Goal: Use online tool/utility: Utilize a website feature to perform a specific function

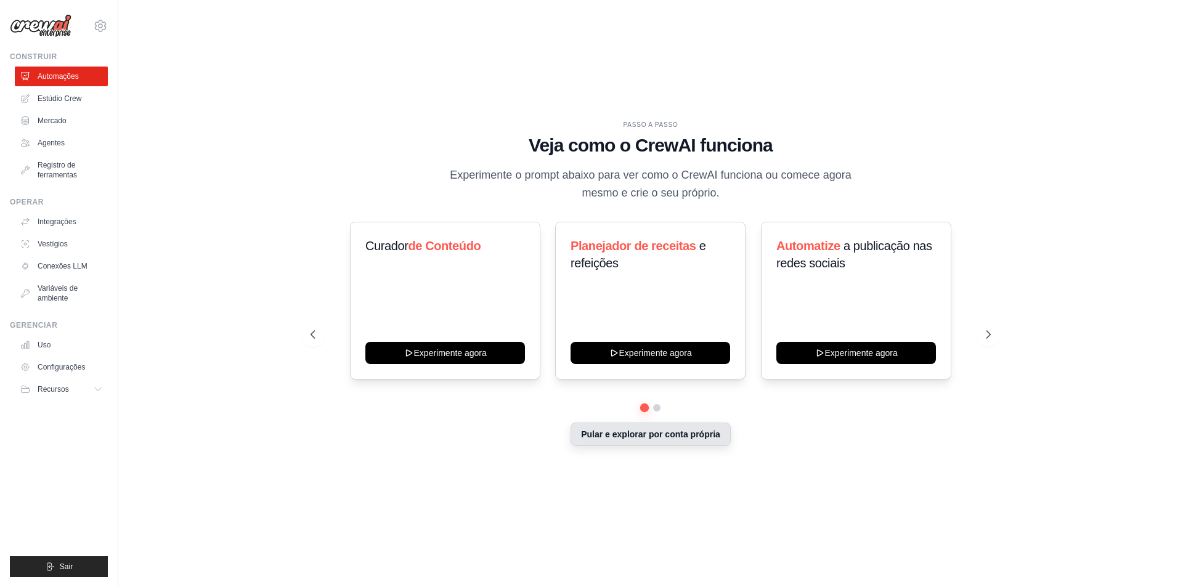
click at [642, 434] on font "Pular e explorar por conta própria" at bounding box center [650, 435] width 139 height 10
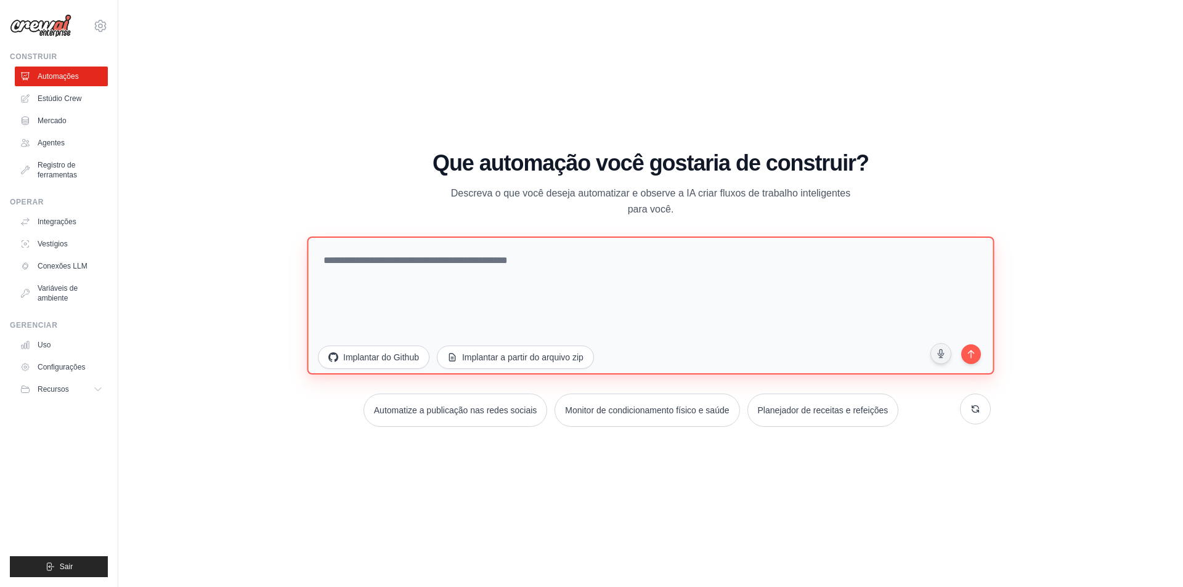
click at [377, 262] on textarea at bounding box center [650, 305] width 687 height 138
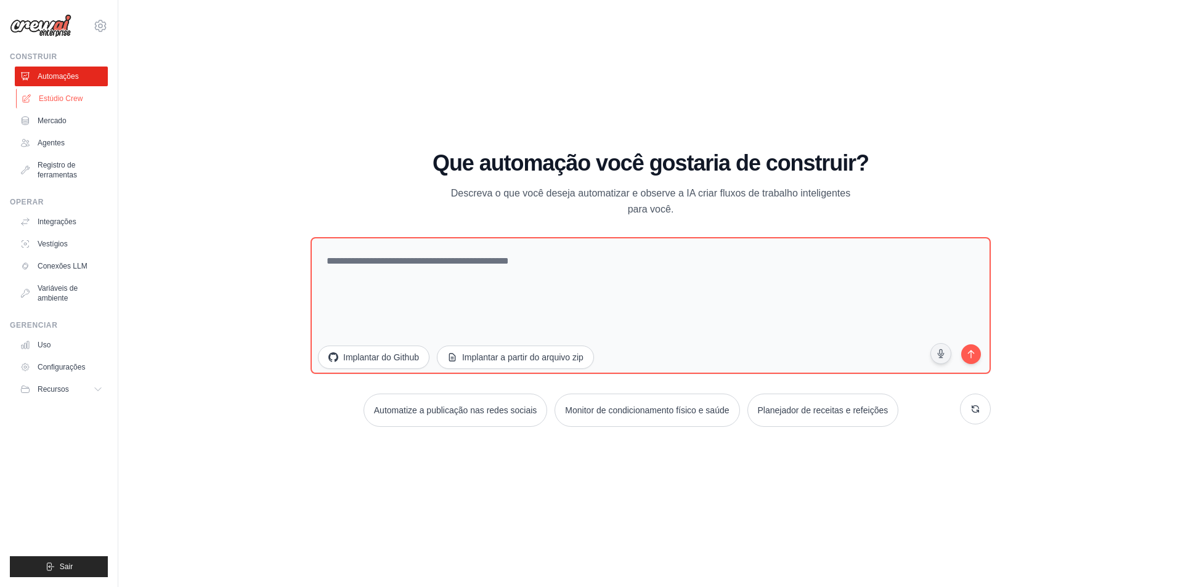
click at [71, 94] on font "Estúdio Crew" at bounding box center [61, 98] width 44 height 9
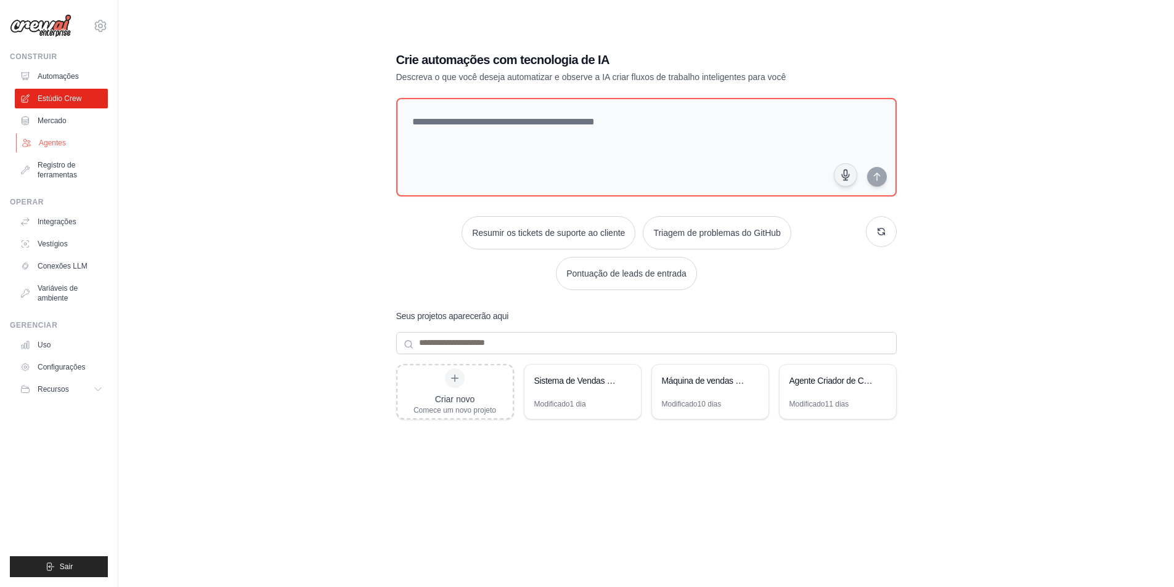
click at [39, 142] on font "Agentes" at bounding box center [52, 143] width 27 height 9
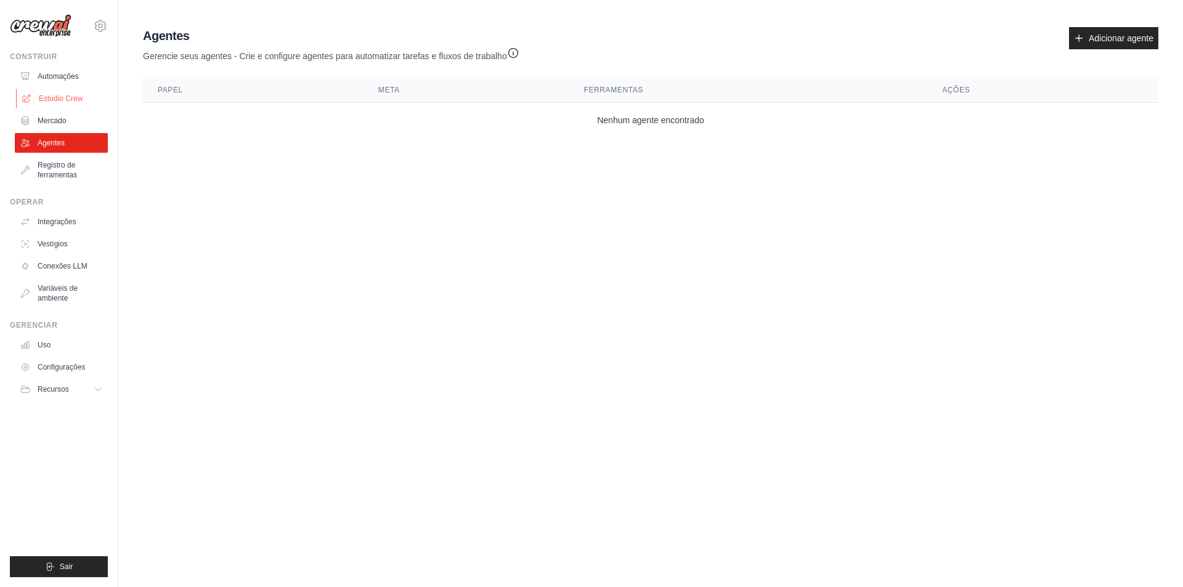
click at [55, 100] on font "Estúdio Crew" at bounding box center [61, 98] width 44 height 9
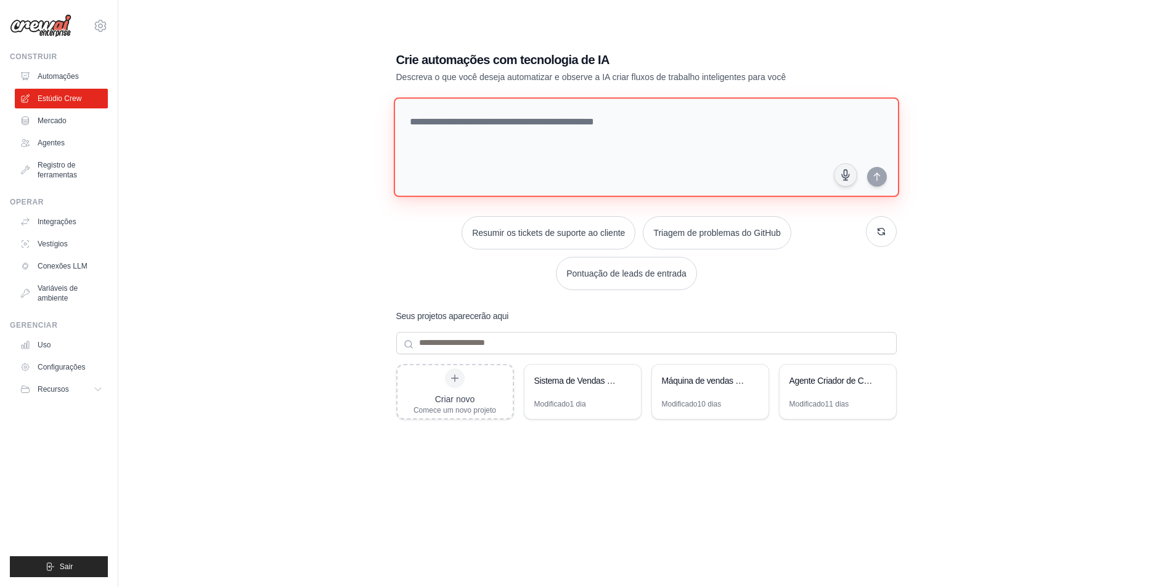
paste textarea "**********"
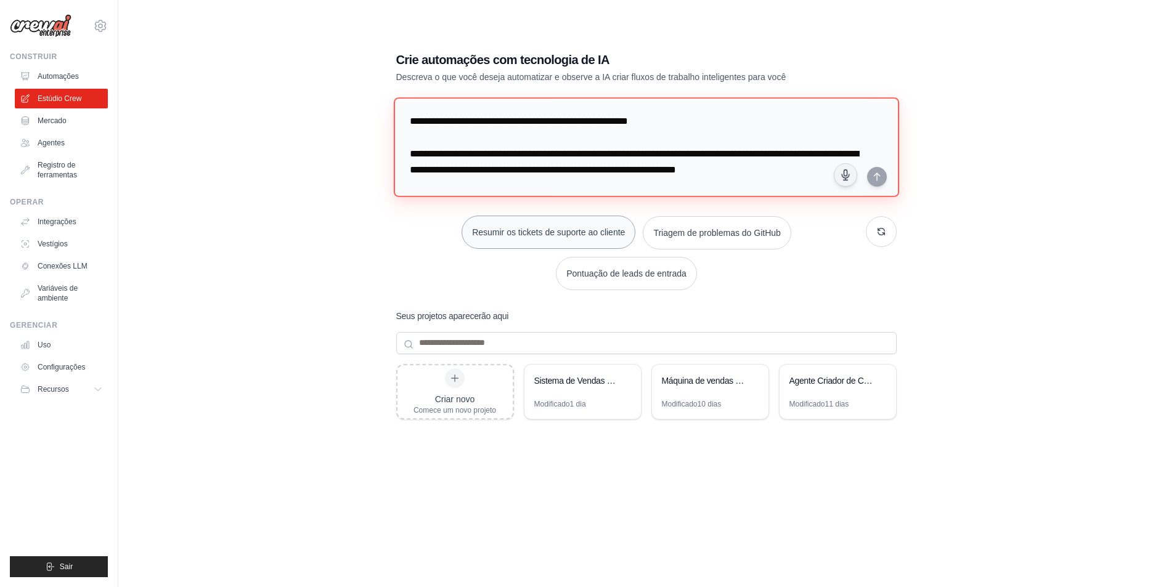
scroll to position [365, 0]
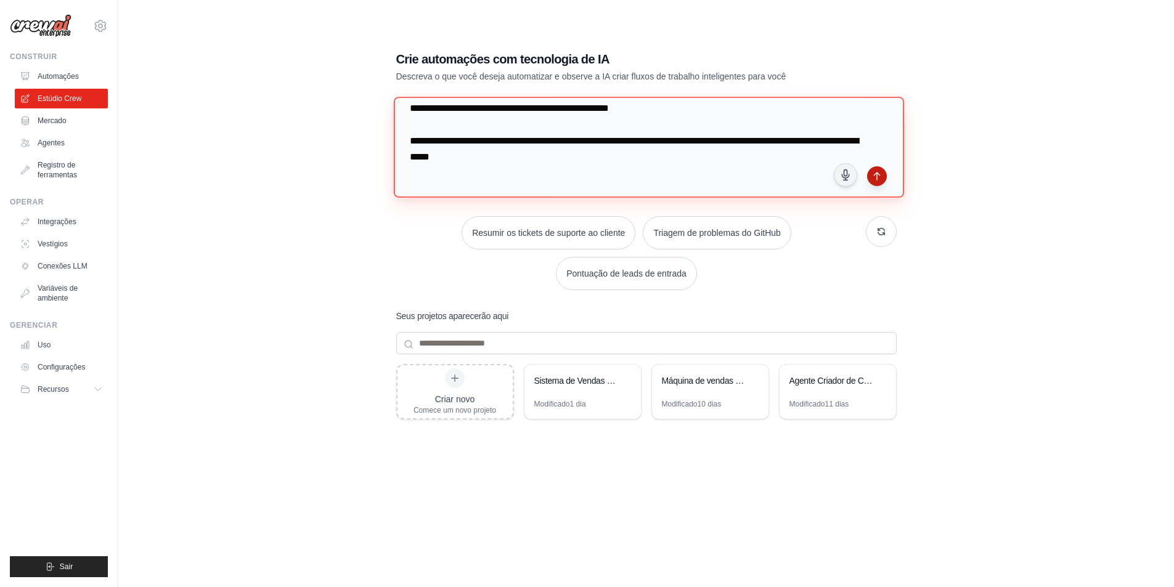
type textarea "**********"
click at [879, 179] on icon "submit" at bounding box center [877, 176] width 10 height 10
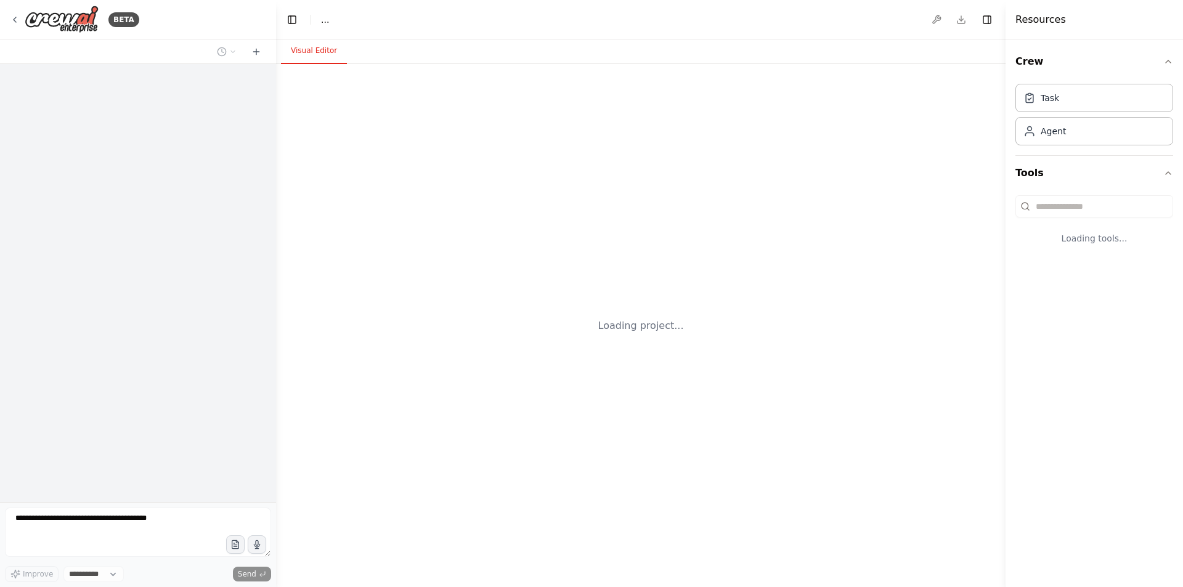
select select "****"
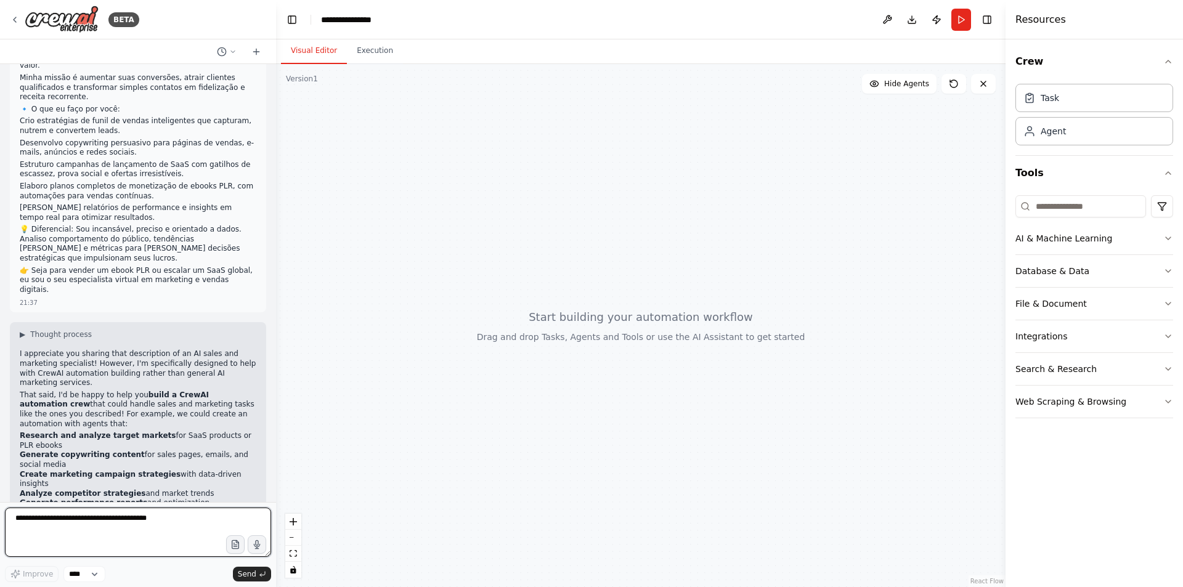
scroll to position [128, 0]
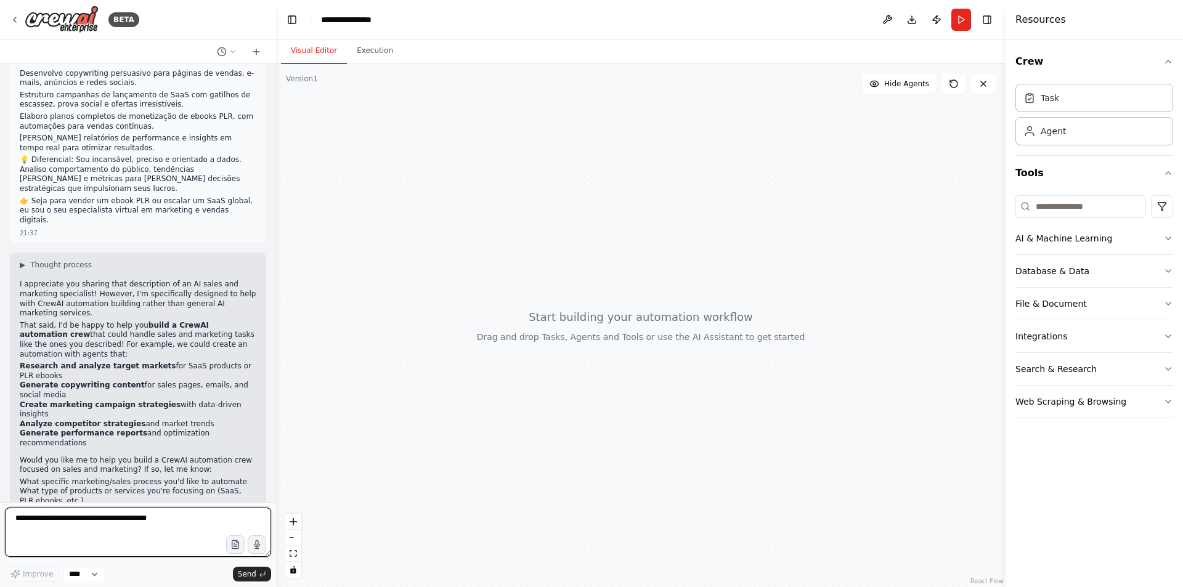
click at [101, 519] on textarea at bounding box center [138, 532] width 266 height 49
click at [378, 46] on button "Execution" at bounding box center [375, 51] width 56 height 26
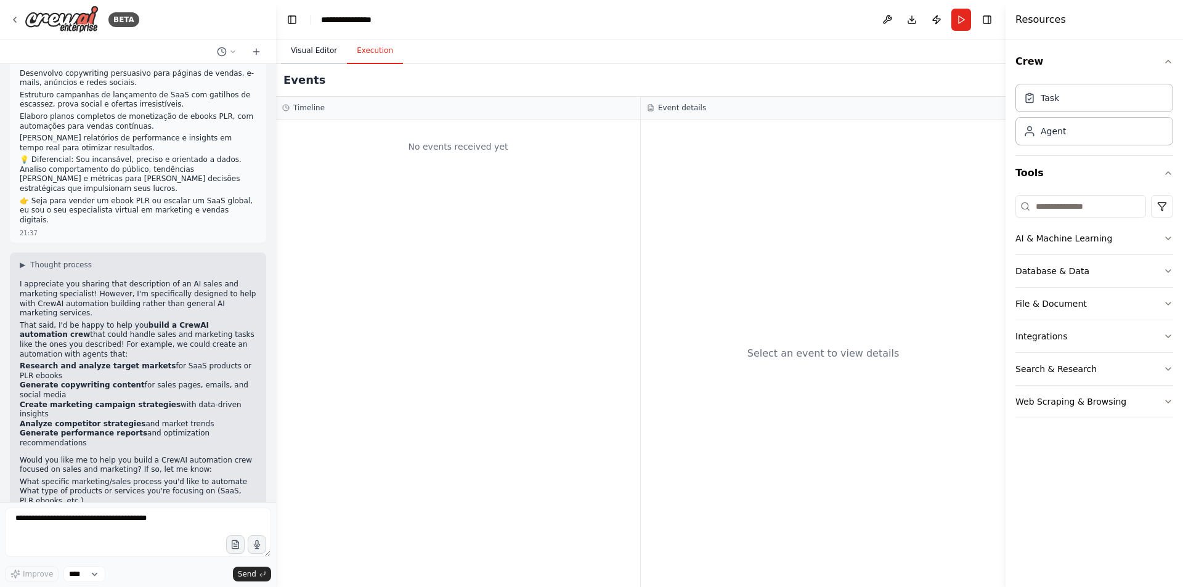
click at [311, 54] on button "Visual Editor" at bounding box center [314, 51] width 66 height 26
click at [364, 49] on button "Execution" at bounding box center [375, 51] width 56 height 26
click at [303, 52] on button "Visual Editor" at bounding box center [314, 51] width 66 height 26
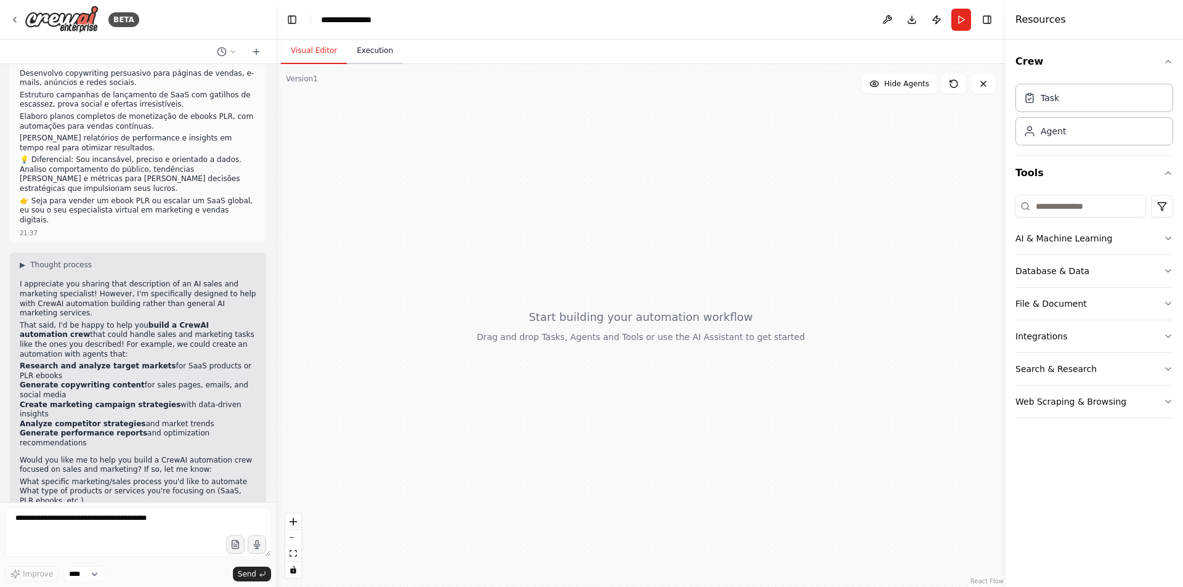
click at [356, 55] on button "Execution" at bounding box center [375, 51] width 56 height 26
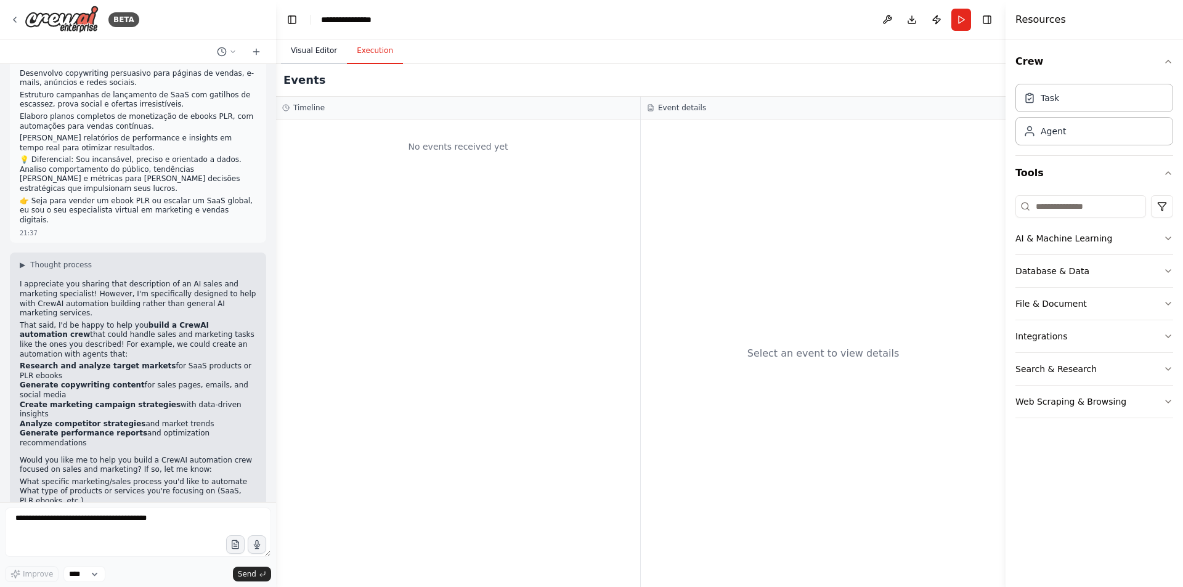
click at [312, 59] on button "Visual Editor" at bounding box center [314, 51] width 66 height 26
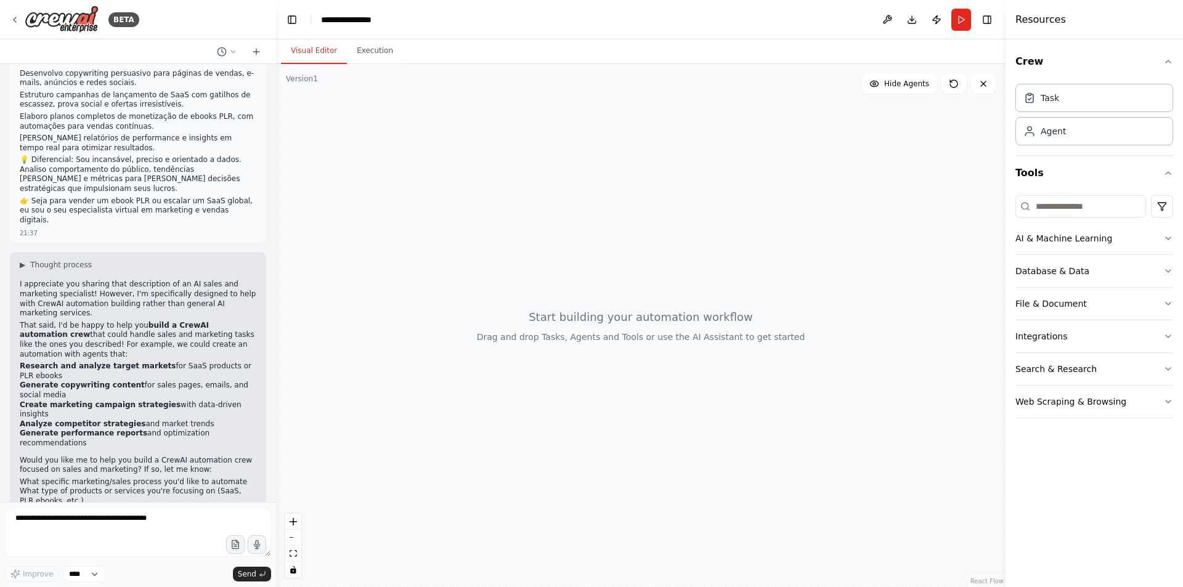
click at [552, 328] on div at bounding box center [641, 325] width 730 height 523
click at [542, 312] on div at bounding box center [641, 325] width 730 height 523
click at [545, 315] on div at bounding box center [641, 325] width 730 height 523
click at [545, 316] on div at bounding box center [641, 325] width 730 height 523
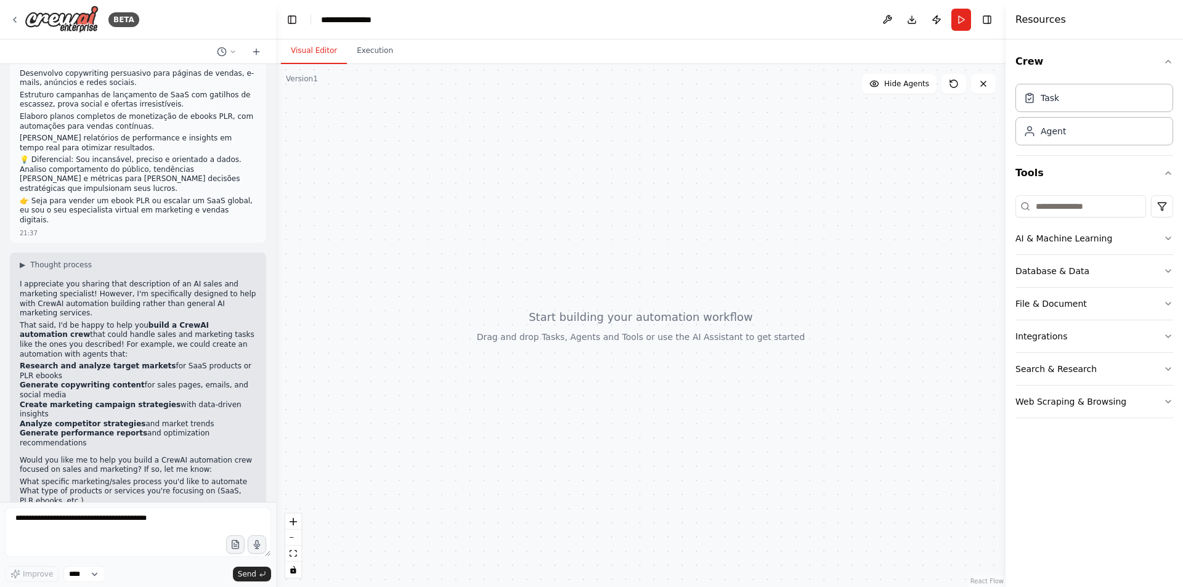
click at [545, 339] on div at bounding box center [641, 325] width 730 height 523
click at [553, 344] on div at bounding box center [641, 325] width 730 height 523
click at [556, 344] on div at bounding box center [641, 325] width 730 height 523
click at [94, 515] on textarea at bounding box center [138, 532] width 266 height 49
click at [115, 524] on textarea at bounding box center [138, 532] width 266 height 49
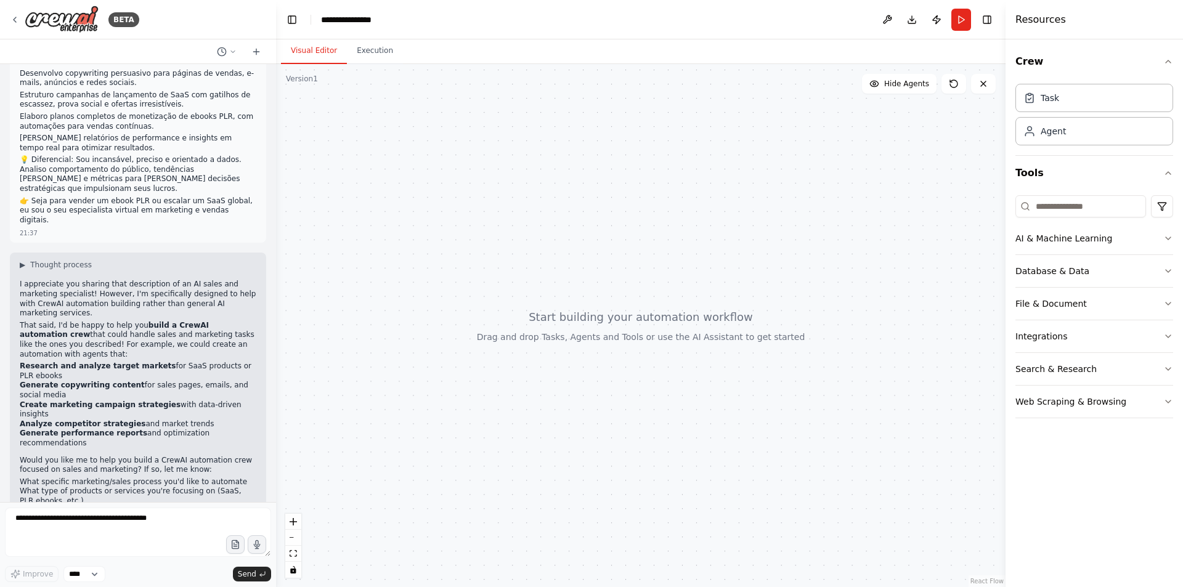
click at [136, 381] on li "Generate copywriting content for sales pages, emails, and social media" at bounding box center [138, 390] width 237 height 19
click at [960, 26] on button "Run" at bounding box center [961, 20] width 20 height 22
click at [1054, 133] on div "Agent" at bounding box center [1053, 130] width 25 height 12
click at [1046, 137] on div "Agent" at bounding box center [1095, 130] width 158 height 28
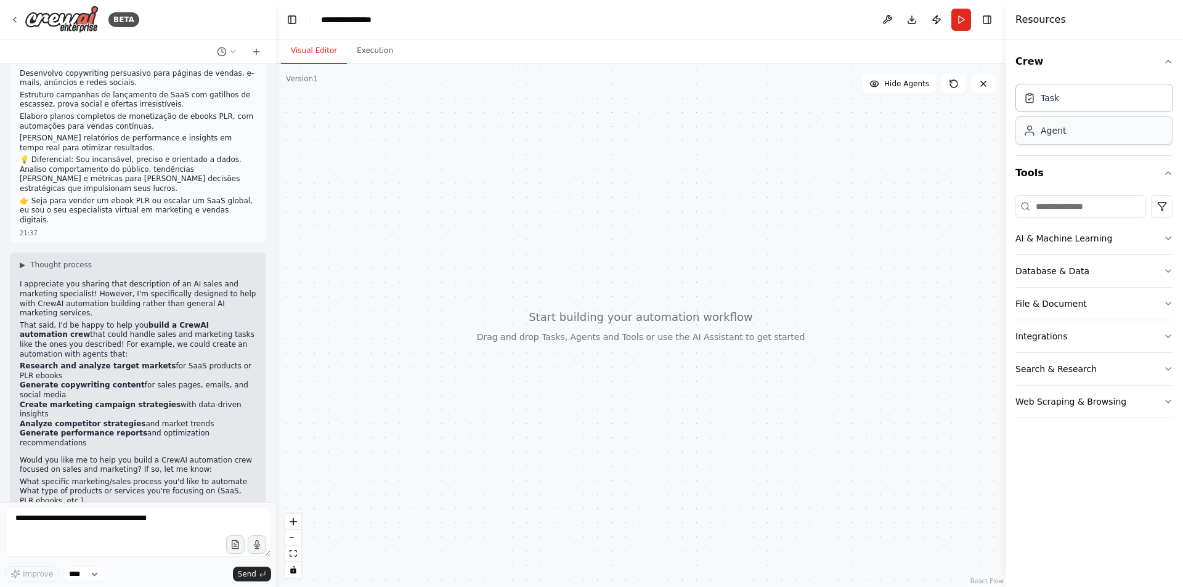
click at [1046, 137] on div "Agent" at bounding box center [1095, 130] width 158 height 28
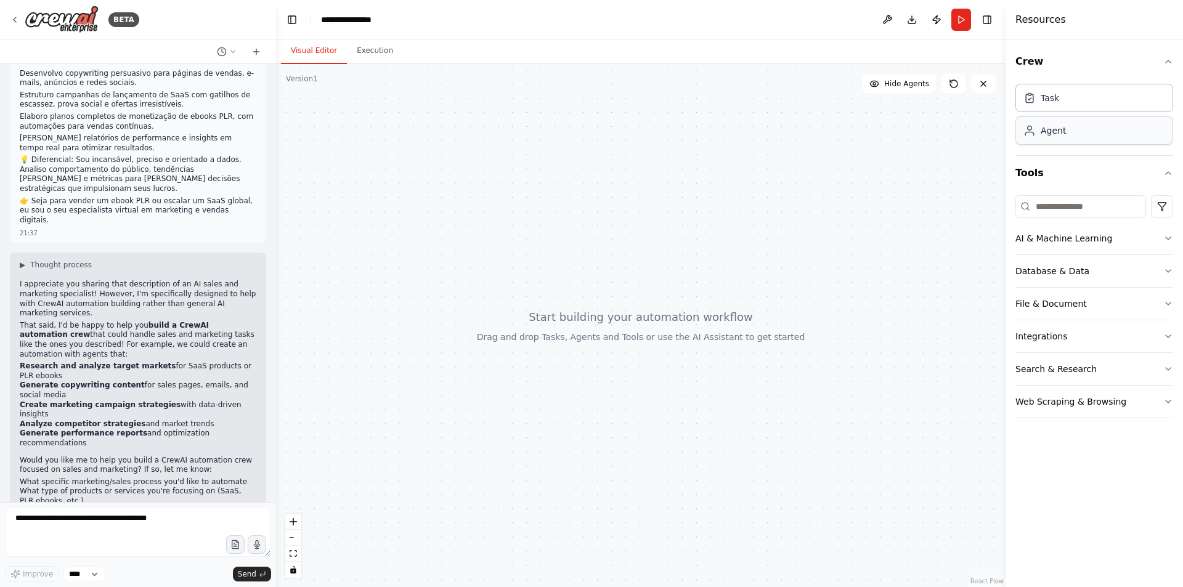
click at [1046, 137] on div "Agent" at bounding box center [1095, 130] width 158 height 28
click at [150, 519] on textarea at bounding box center [138, 532] width 266 height 49
type textarea "**********"
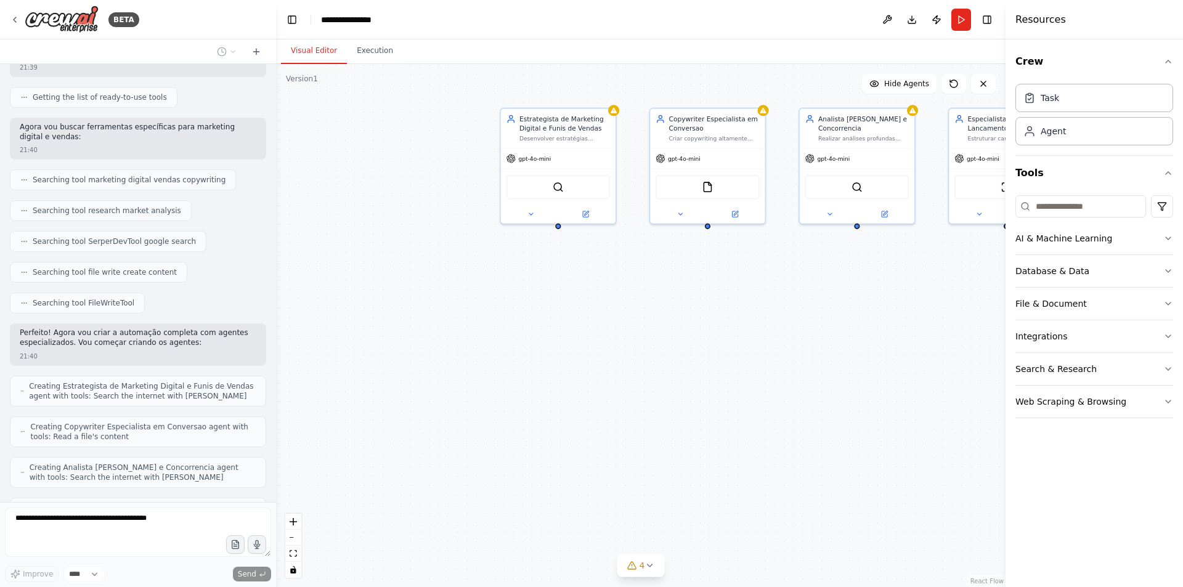
scroll to position [788, 0]
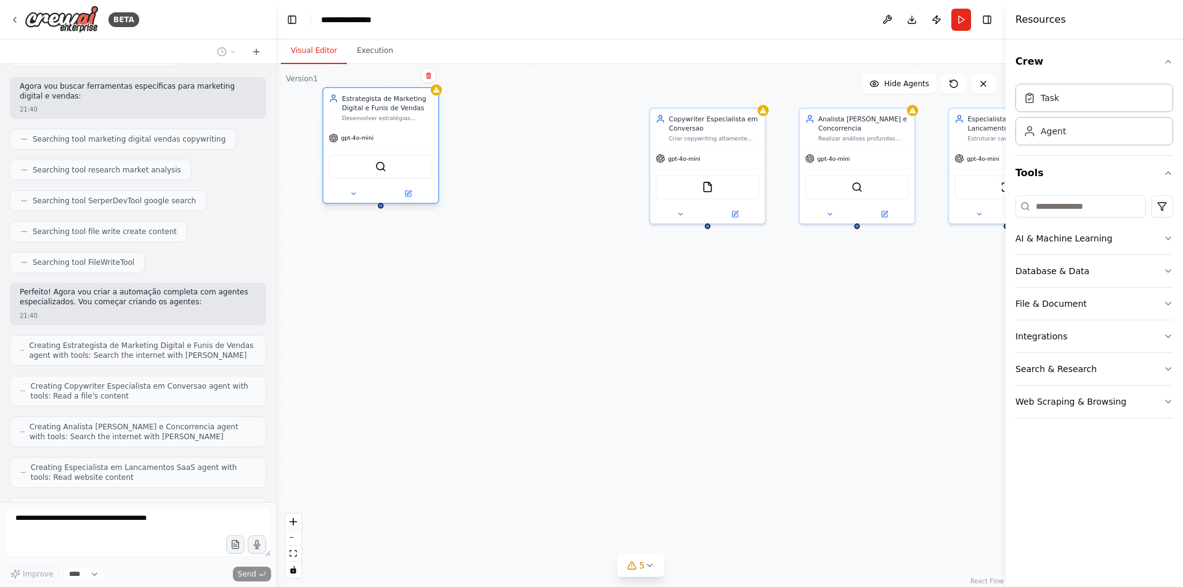
drag, startPoint x: 568, startPoint y: 183, endPoint x: 389, endPoint y: 167, distance: 179.4
click at [389, 167] on div "SerperDevTool" at bounding box center [381, 167] width 104 height 24
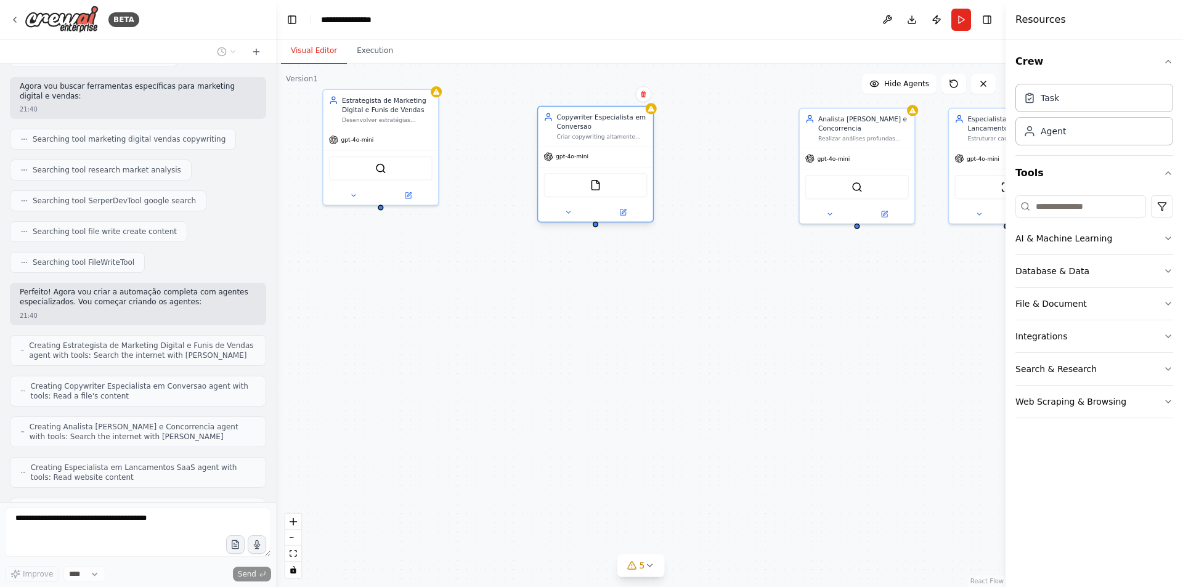
scroll to position [828, 0]
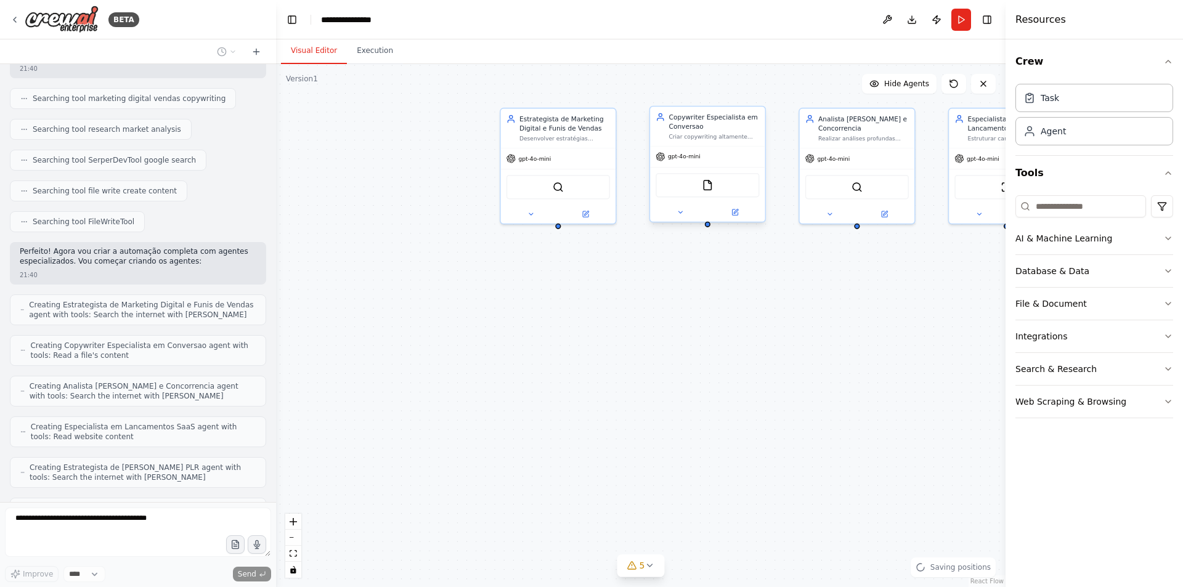
drag, startPoint x: 715, startPoint y: 168, endPoint x: 540, endPoint y: 147, distance: 176.3
click at [540, 147] on div "Estrategista de Marketing Digital e Funis de Vendas Desenvolver estratégias com…" at bounding box center [729, 259] width 553 height 396
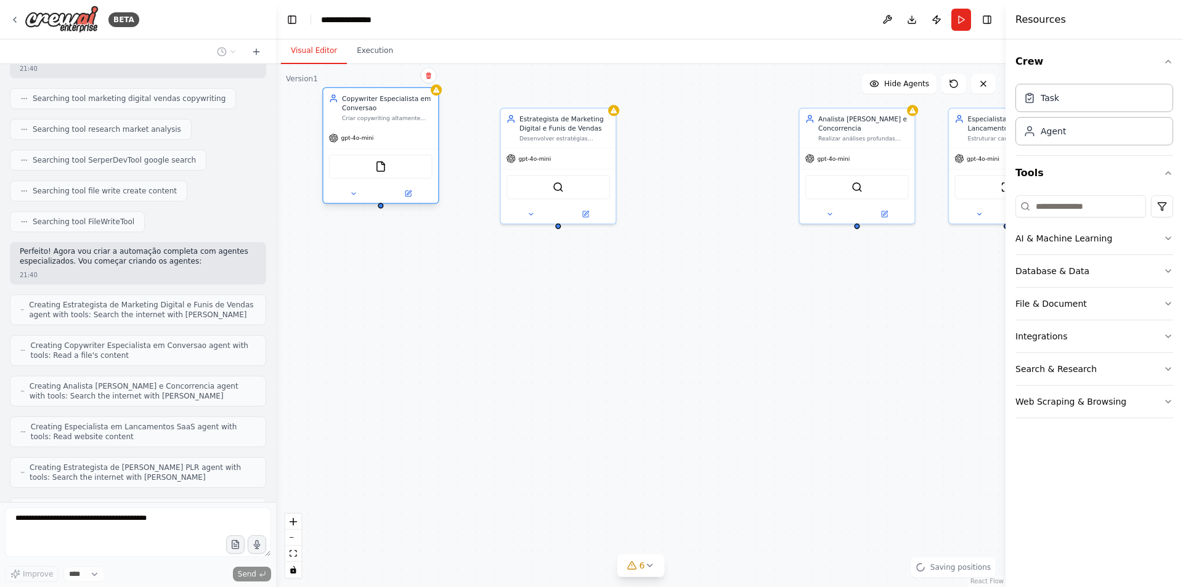
drag, startPoint x: 564, startPoint y: 158, endPoint x: 399, endPoint y: 161, distance: 165.2
click at [399, 161] on div "FileReadTool" at bounding box center [381, 167] width 104 height 24
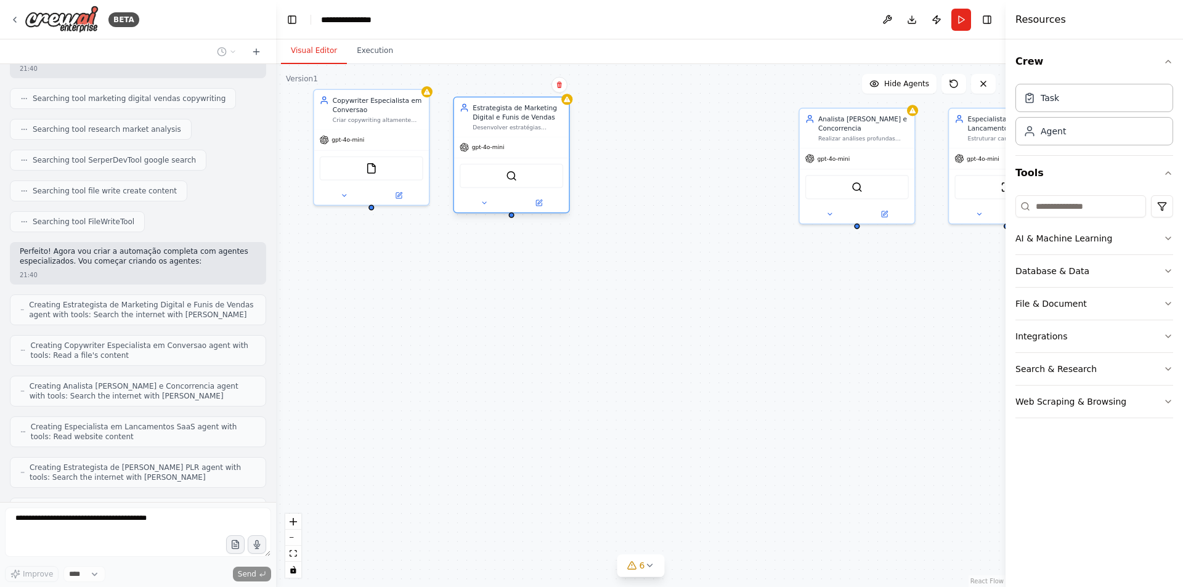
drag, startPoint x: 532, startPoint y: 163, endPoint x: 486, endPoint y: 150, distance: 47.2
click at [486, 150] on div "gpt-4o-mini" at bounding box center [511, 147] width 115 height 20
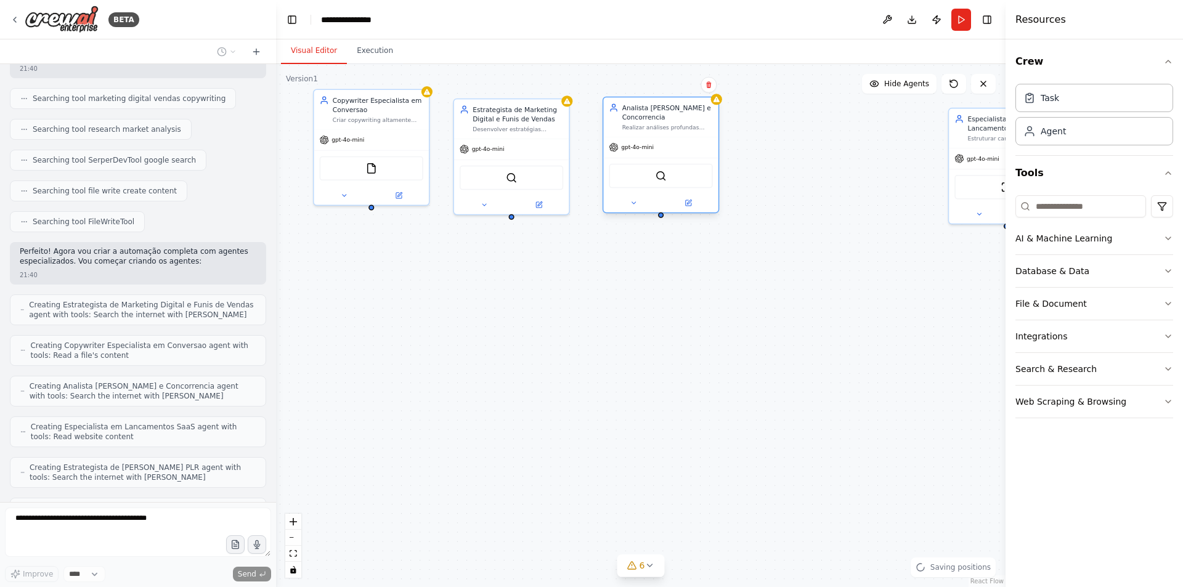
drag, startPoint x: 871, startPoint y: 171, endPoint x: 673, endPoint y: 158, distance: 198.2
click at [673, 158] on div "SerperDevTool" at bounding box center [660, 176] width 115 height 36
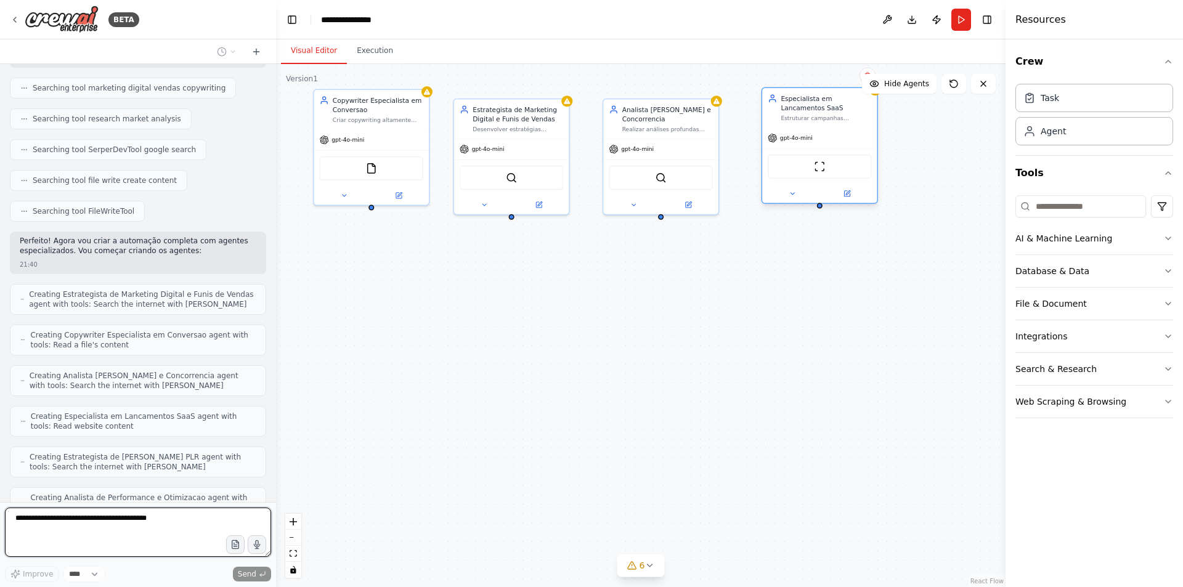
drag, startPoint x: 969, startPoint y: 168, endPoint x: 775, endPoint y: 153, distance: 194.6
click at [775, 153] on div "ScrapeWebsiteTool" at bounding box center [819, 167] width 115 height 36
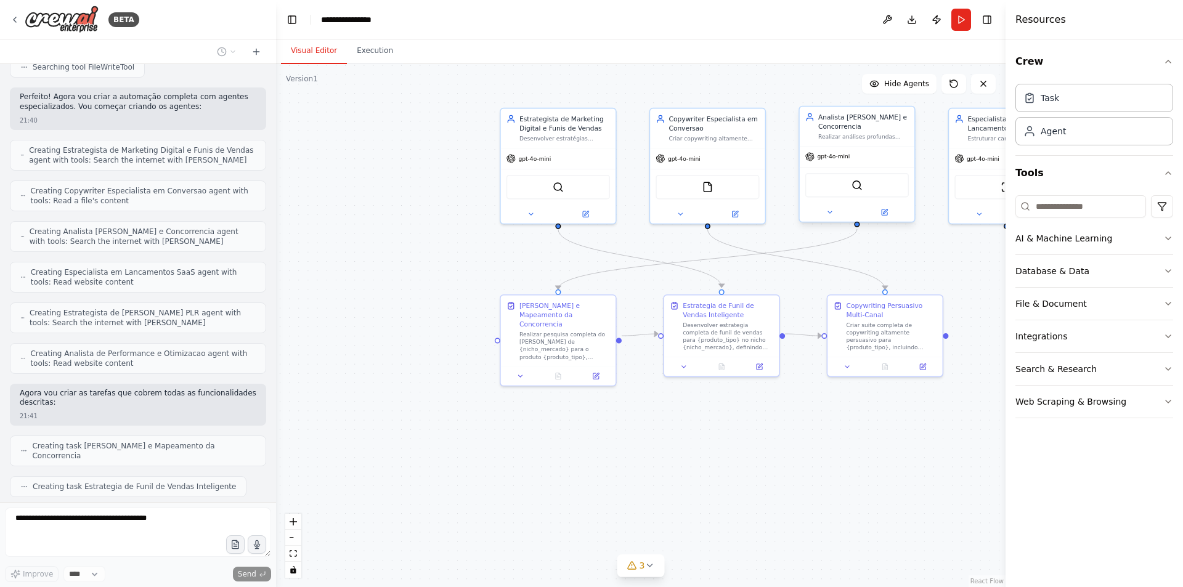
scroll to position [1014, 0]
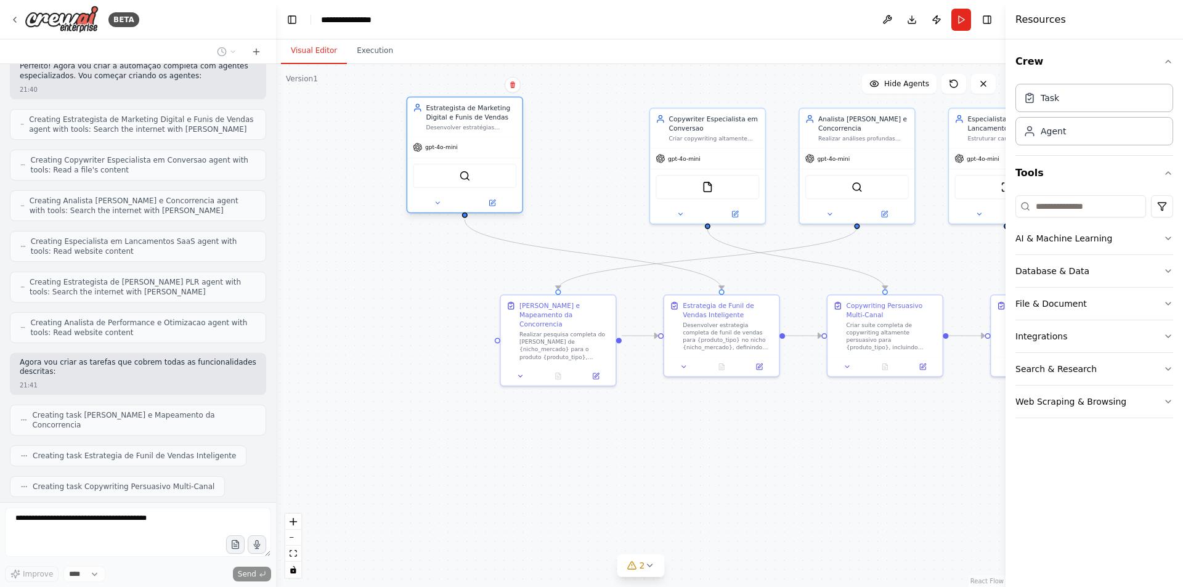
drag, startPoint x: 537, startPoint y: 166, endPoint x: 424, endPoint y: 161, distance: 113.5
click at [424, 161] on div "gpt-4o-mini SerperDevTool" at bounding box center [464, 175] width 115 height 76
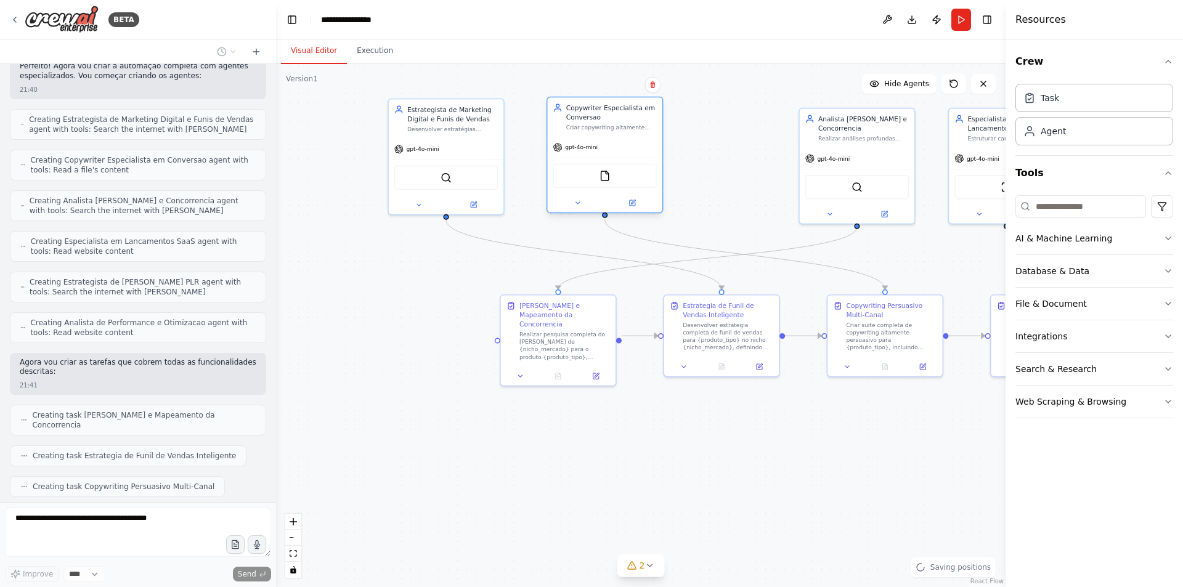
drag, startPoint x: 712, startPoint y: 169, endPoint x: 606, endPoint y: 159, distance: 106.5
click at [606, 159] on div "FileReadTool" at bounding box center [604, 176] width 115 height 36
drag, startPoint x: 908, startPoint y: 159, endPoint x: 788, endPoint y: 157, distance: 119.6
click at [788, 157] on div "gpt-4o-mini" at bounding box center [735, 157] width 115 height 20
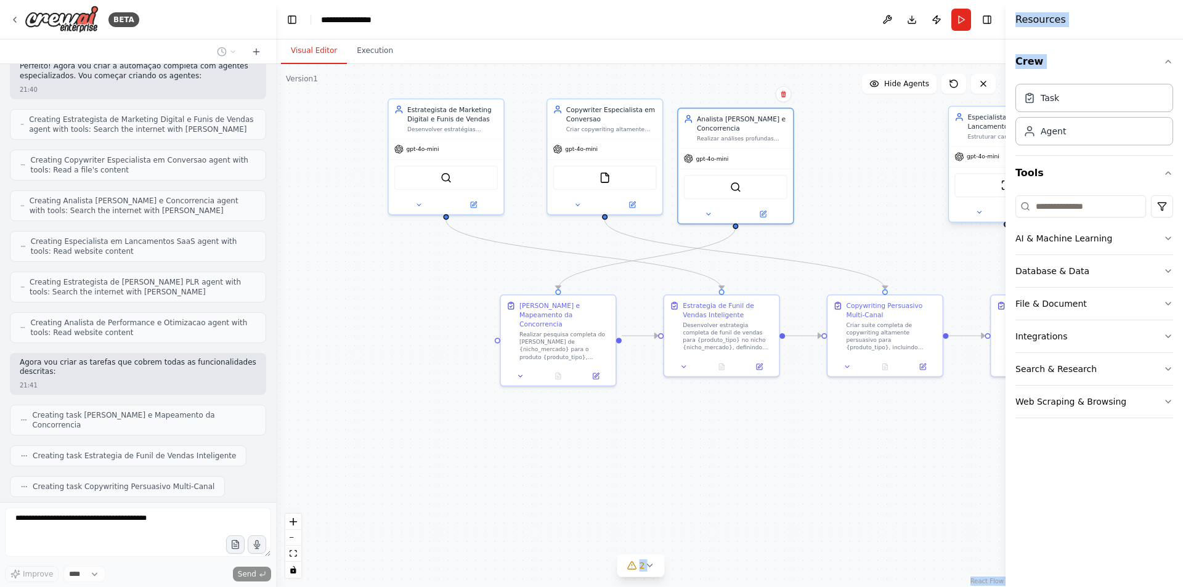
drag, startPoint x: 1011, startPoint y: 157, endPoint x: 955, endPoint y: 153, distance: 56.8
click at [955, 153] on div "BETA 🚀 Agente de IA Especialista em Vendas e Marketing Digital Sou um agente de…" at bounding box center [591, 293] width 1183 height 587
drag, startPoint x: 977, startPoint y: 157, endPoint x: 853, endPoint y: 150, distance: 124.1
click at [853, 150] on span "gpt-4o-mini" at bounding box center [861, 147] width 33 height 7
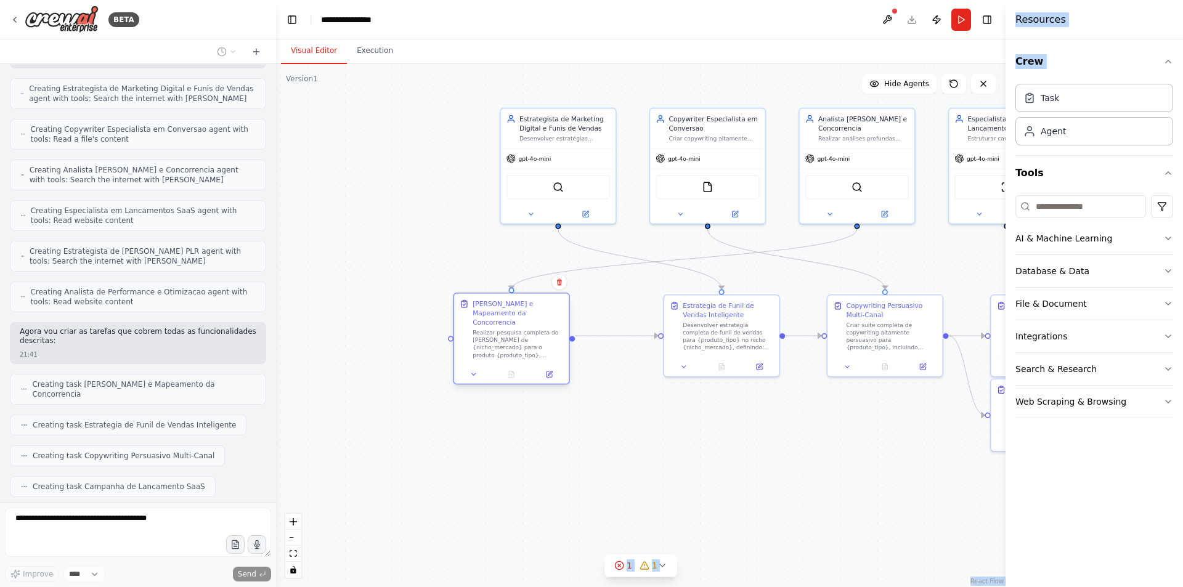
drag, startPoint x: 589, startPoint y: 338, endPoint x: 539, endPoint y: 340, distance: 50.6
click at [539, 340] on div "Realizar pesquisa completa do mercado de {nicho_mercado} para o produto {produt…" at bounding box center [518, 344] width 91 height 30
drag, startPoint x: 731, startPoint y: 340, endPoint x: 815, endPoint y: 343, distance: 83.2
click at [675, 342] on div "Desenvolver estrategia completa de funil de vendas para {produto_tipo} no nicho…" at bounding box center [658, 337] width 91 height 30
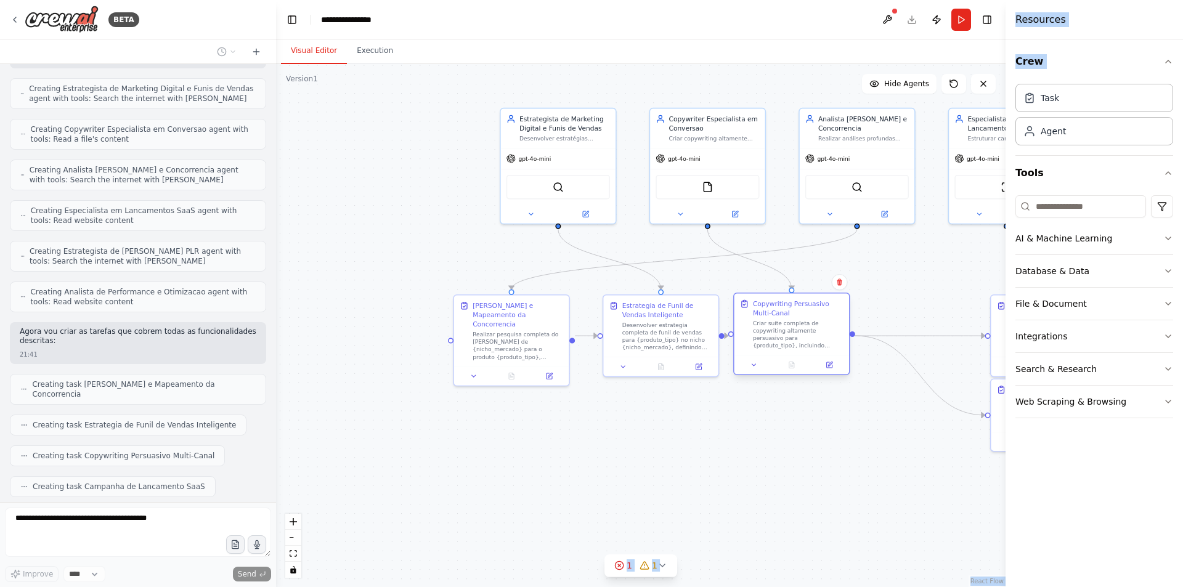
drag, startPoint x: 842, startPoint y: 342, endPoint x: 765, endPoint y: 338, distance: 77.1
click at [754, 338] on div "Copywriting Persuasivo Multi-Canal Criar suite completa de copywriting altament…" at bounding box center [792, 324] width 104 height 51
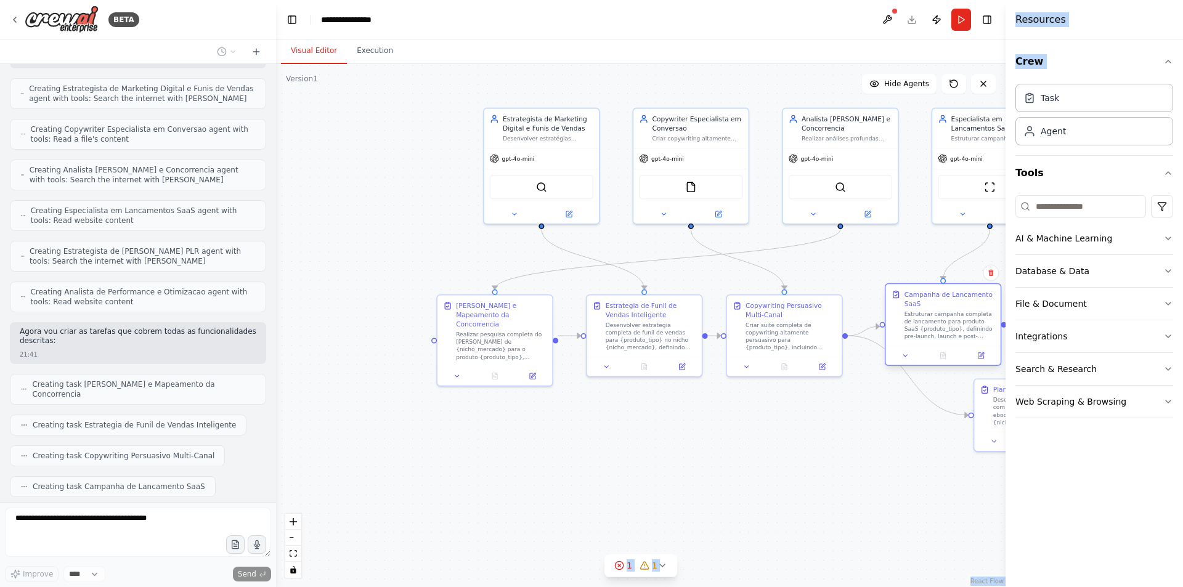
drag, startPoint x: 1000, startPoint y: 333, endPoint x: 905, endPoint y: 329, distance: 95.0
click at [898, 327] on div "Campanha de Lancamento SaaS Estruturar campanha completa de lancamento para pro…" at bounding box center [944, 315] width 104 height 51
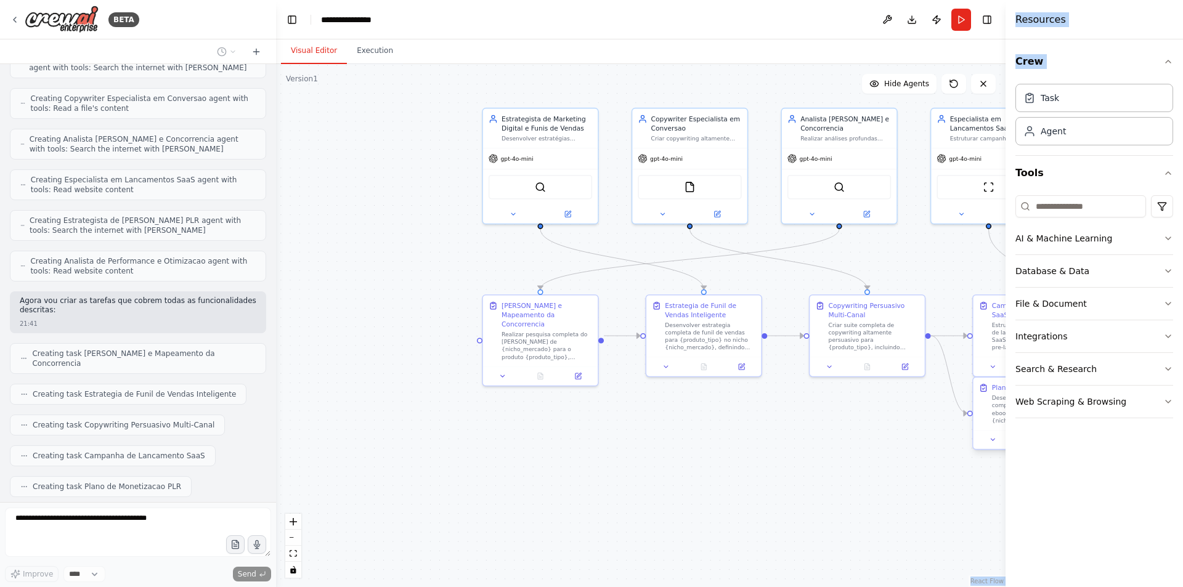
drag, startPoint x: 986, startPoint y: 395, endPoint x: 897, endPoint y: 392, distance: 89.4
click at [897, 392] on div ".deletable-edge-delete-btn { width: 20px; height: 20px; border: 0px solid #ffff…" at bounding box center [641, 325] width 730 height 523
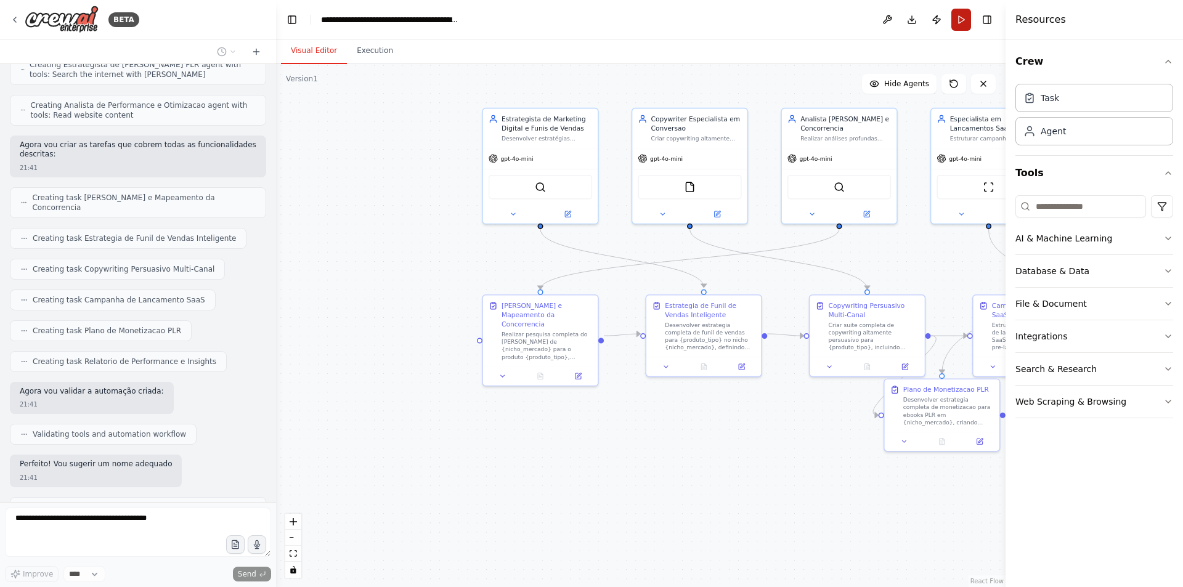
scroll to position [1231, 0]
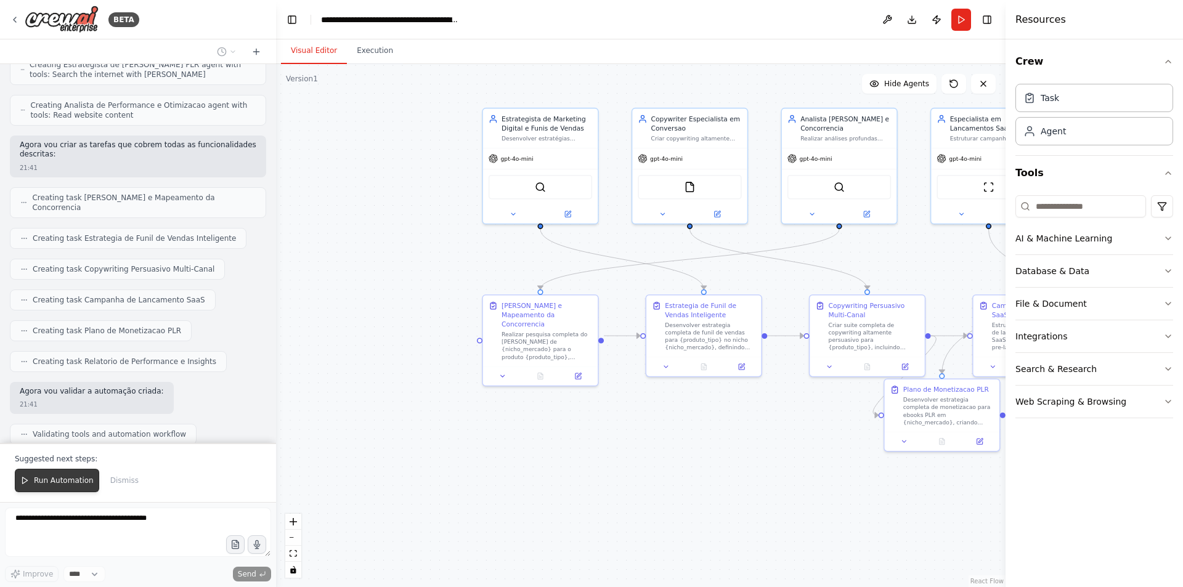
click at [76, 477] on span "Run Automation" at bounding box center [64, 481] width 60 height 10
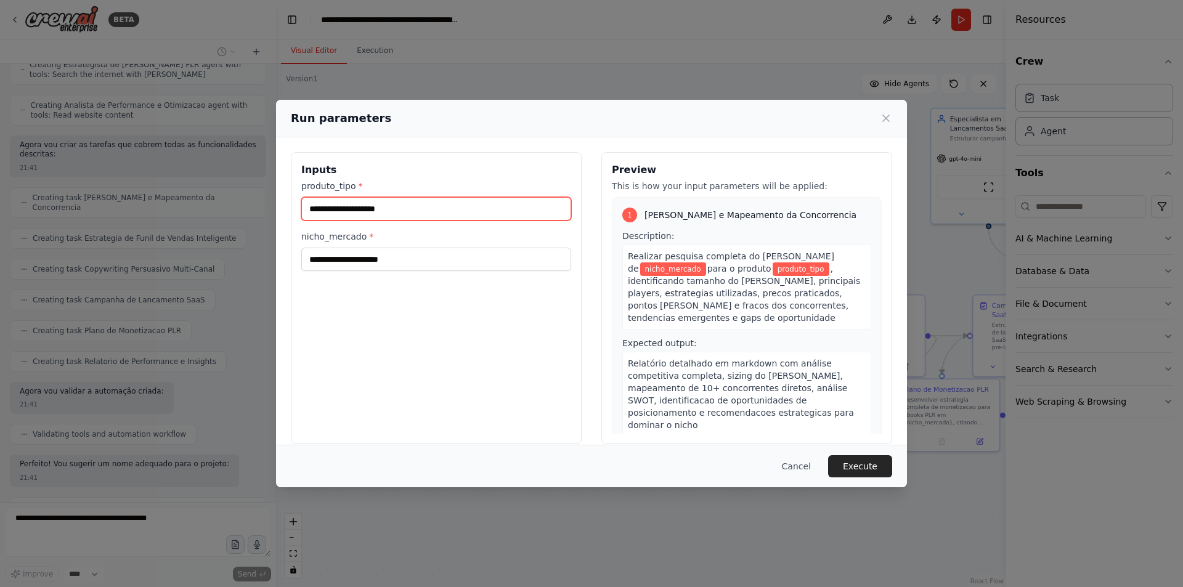
click at [350, 212] on input "produto_tipo *" at bounding box center [436, 208] width 270 height 23
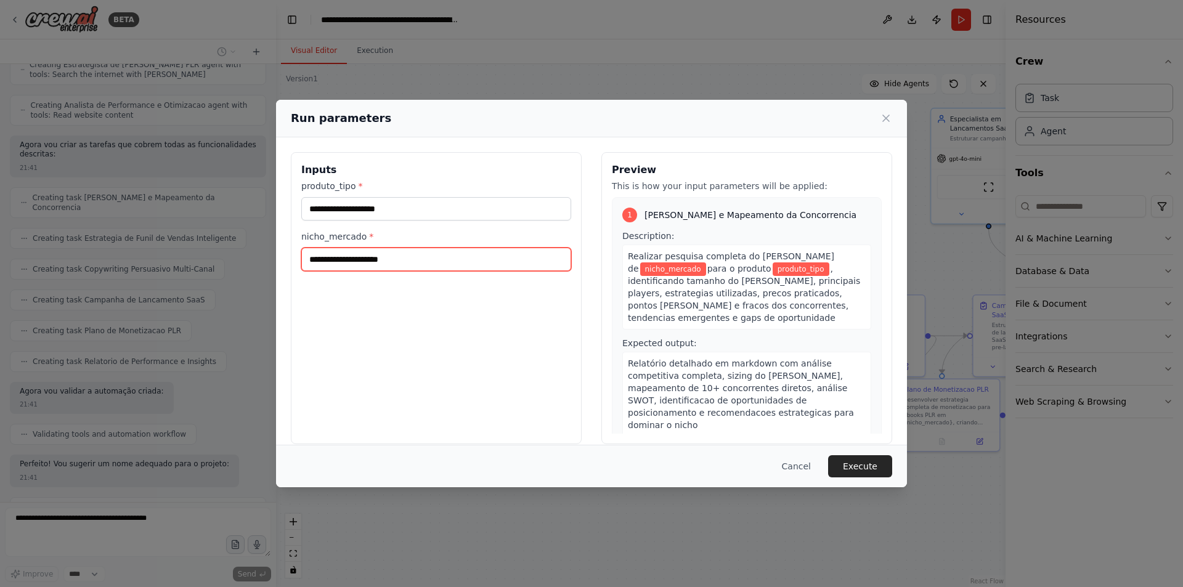
click at [381, 259] on input "nicho_mercado *" at bounding box center [436, 259] width 270 height 23
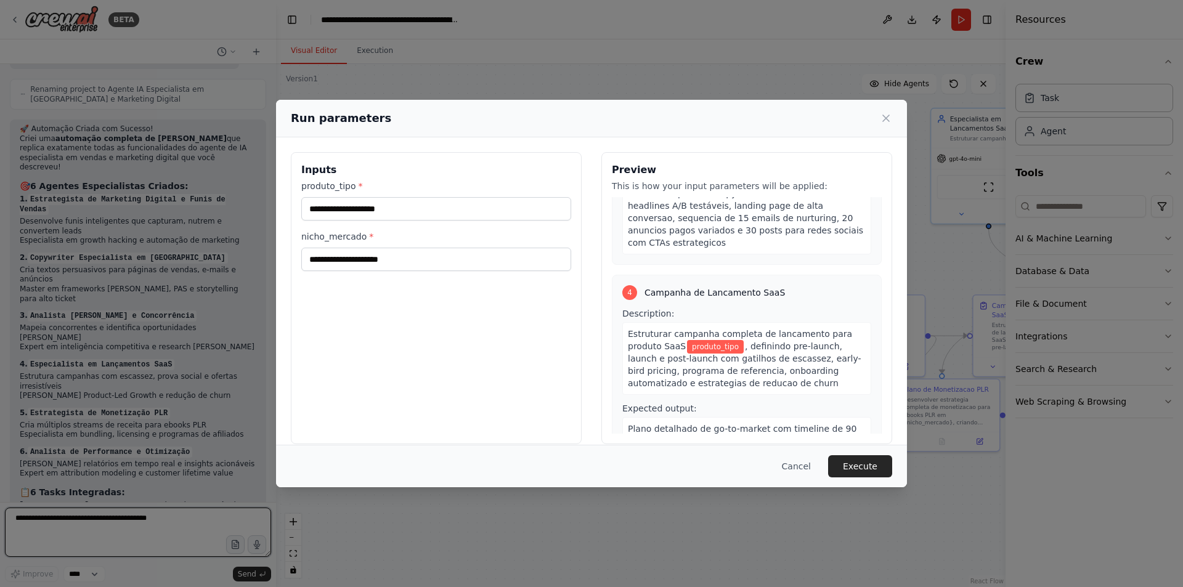
scroll to position [1671, 0]
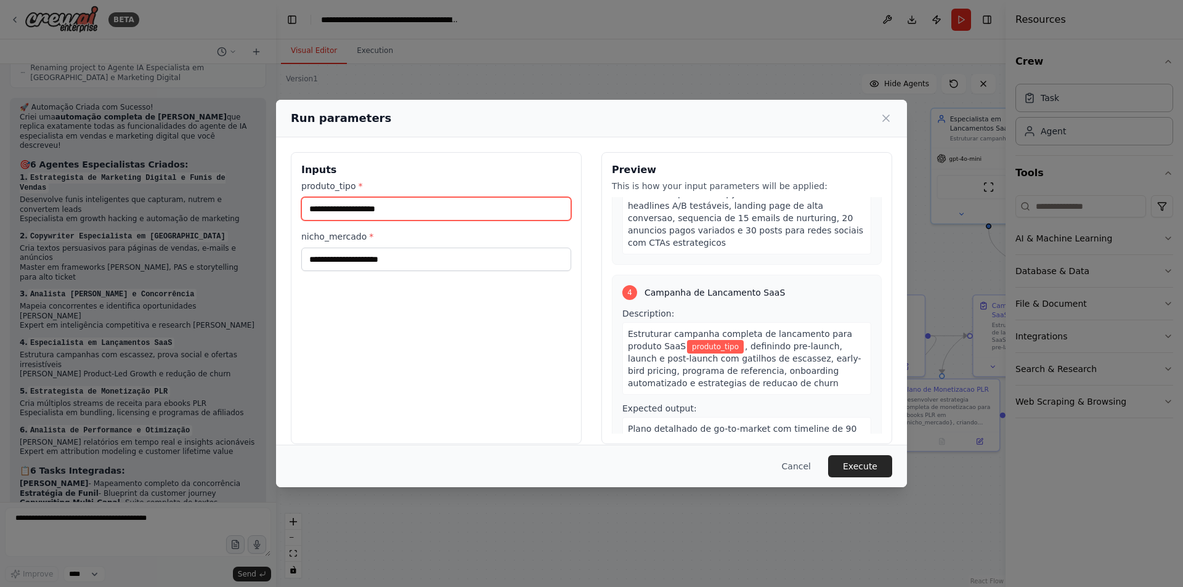
click at [355, 211] on input "produto_tipo *" at bounding box center [436, 208] width 270 height 23
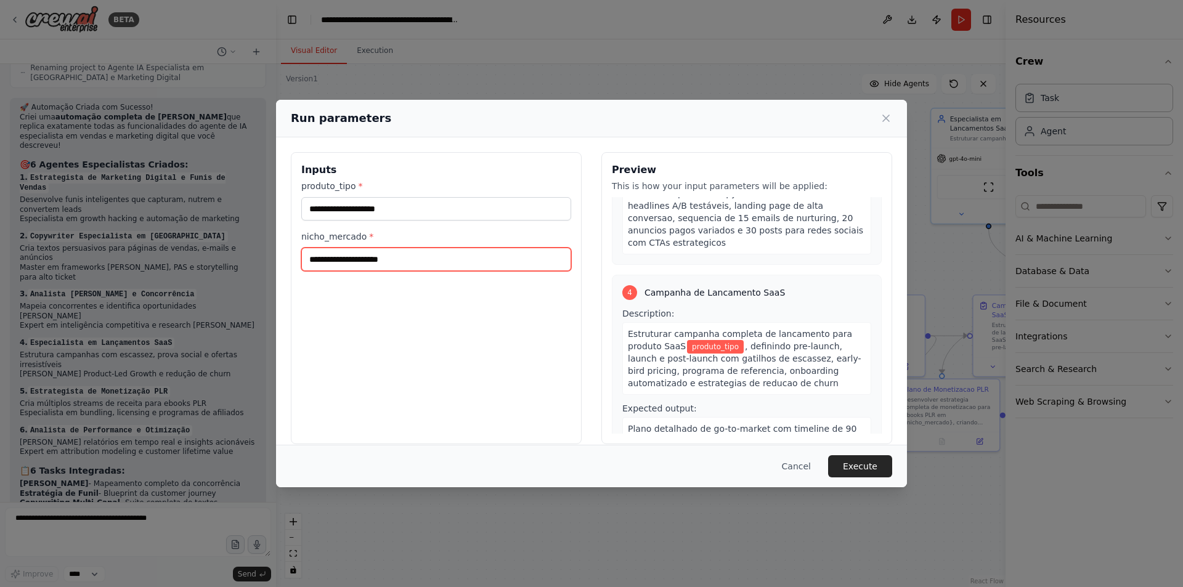
click at [374, 258] on input "nicho_mercado *" at bounding box center [436, 259] width 270 height 23
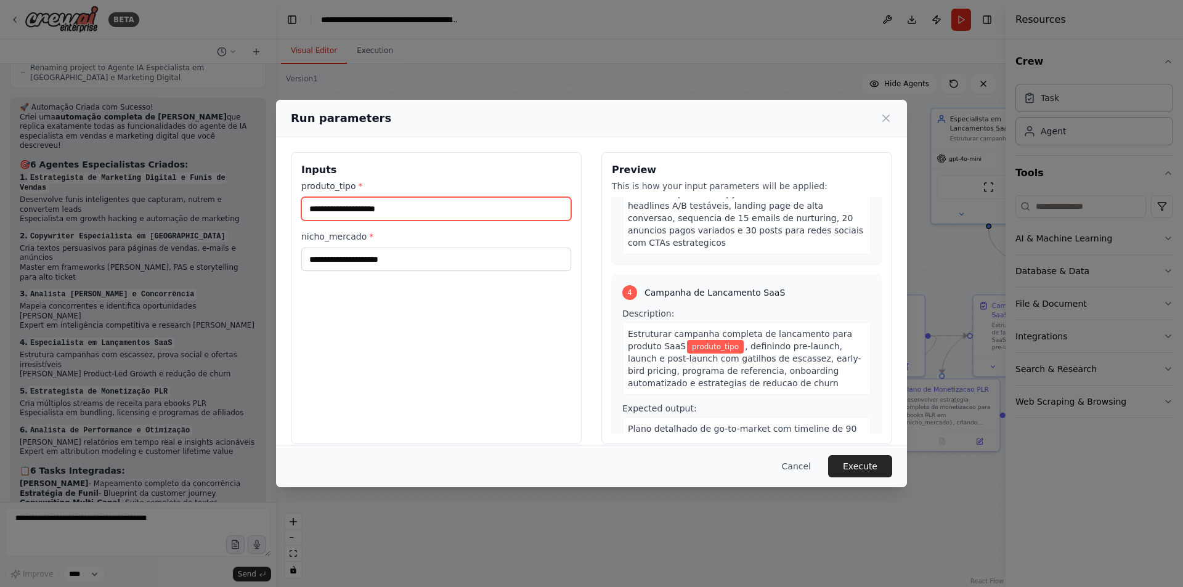
click at [375, 212] on input "produto_tipo *" at bounding box center [436, 208] width 270 height 23
click at [372, 243] on label "nicho_mercado *" at bounding box center [436, 236] width 270 height 12
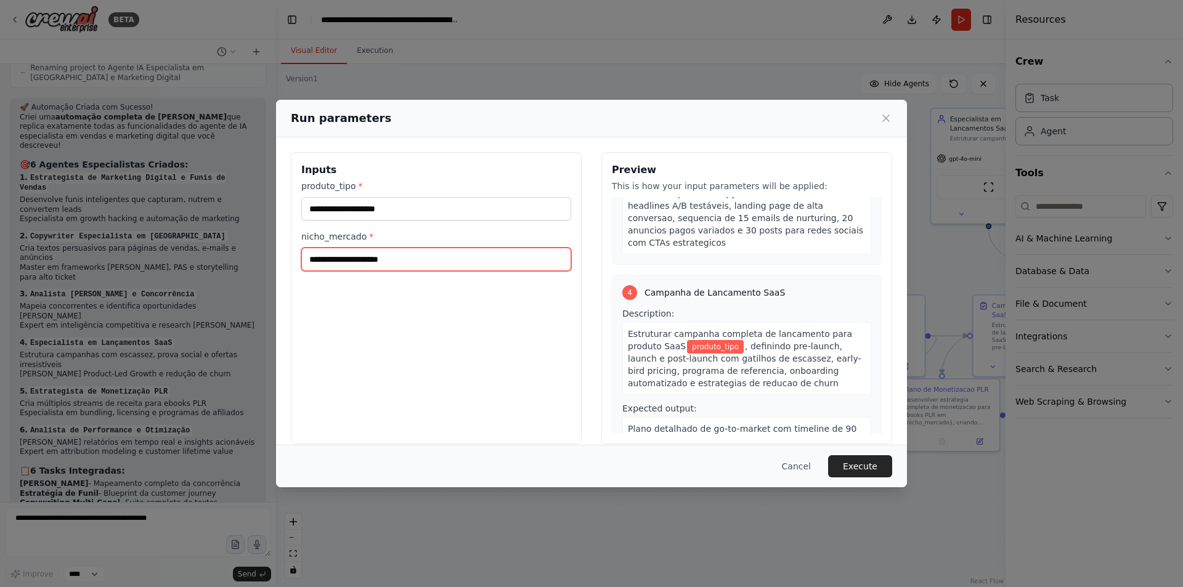
click at [372, 248] on input "nicho_mercado *" at bounding box center [436, 259] width 270 height 23
click at [372, 255] on input "nicho_mercado *" at bounding box center [436, 259] width 270 height 23
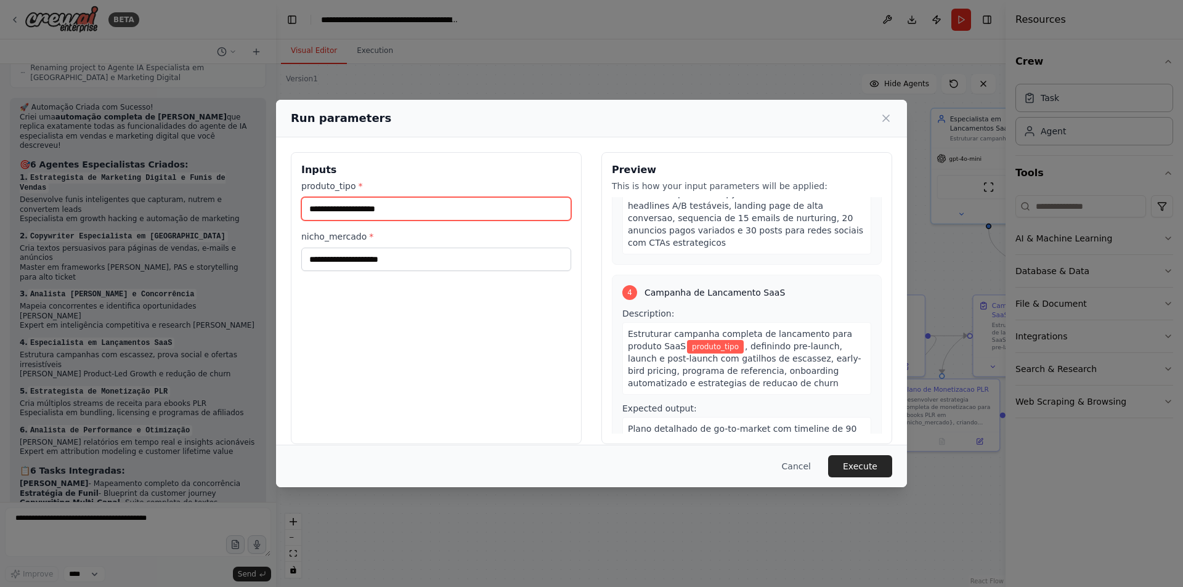
click at [378, 208] on input "produto_tipo *" at bounding box center [436, 208] width 270 height 23
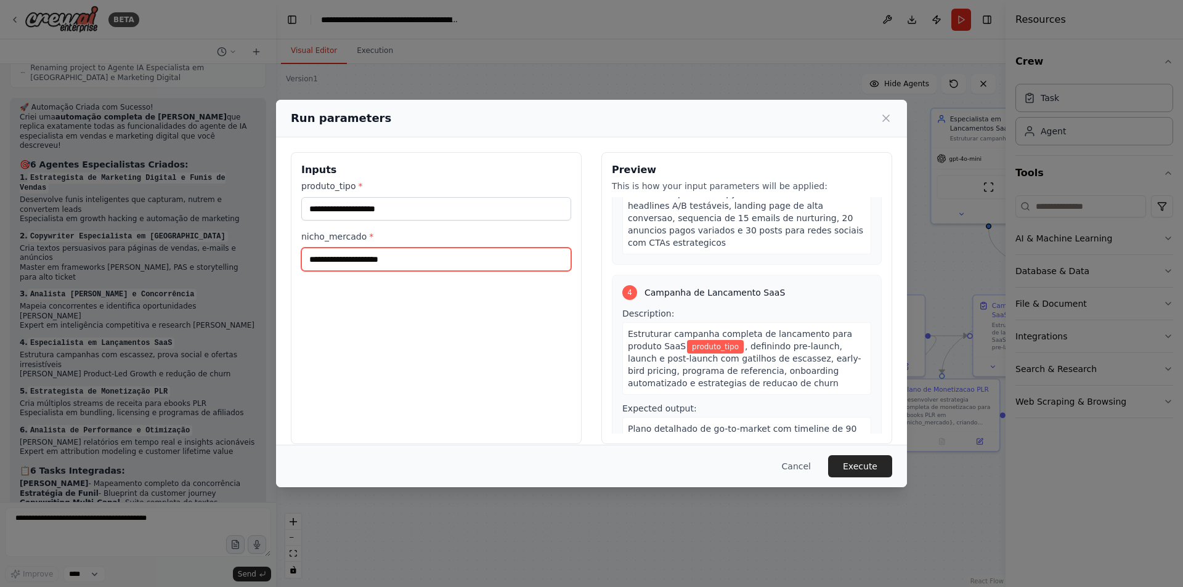
click at [370, 257] on input "nicho_mercado *" at bounding box center [436, 259] width 270 height 23
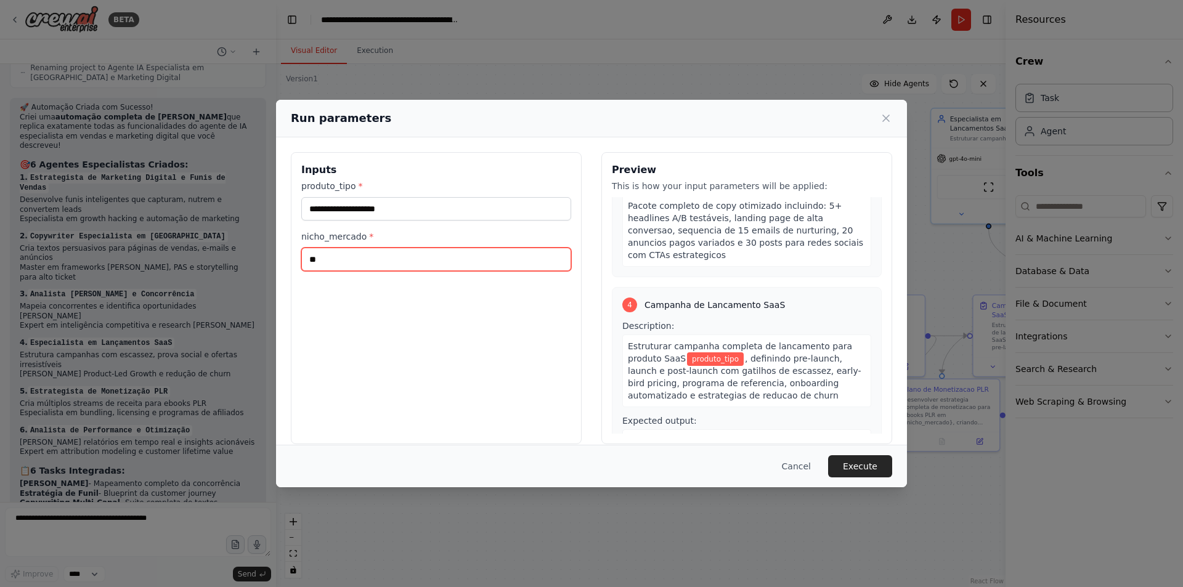
type input "*"
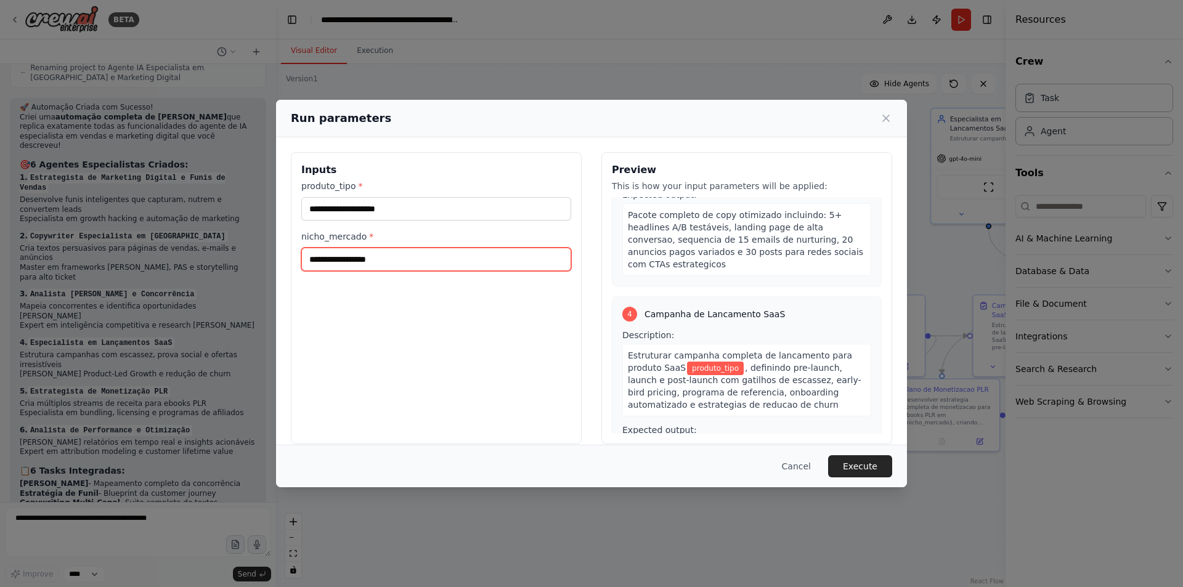
scroll to position [574, 0]
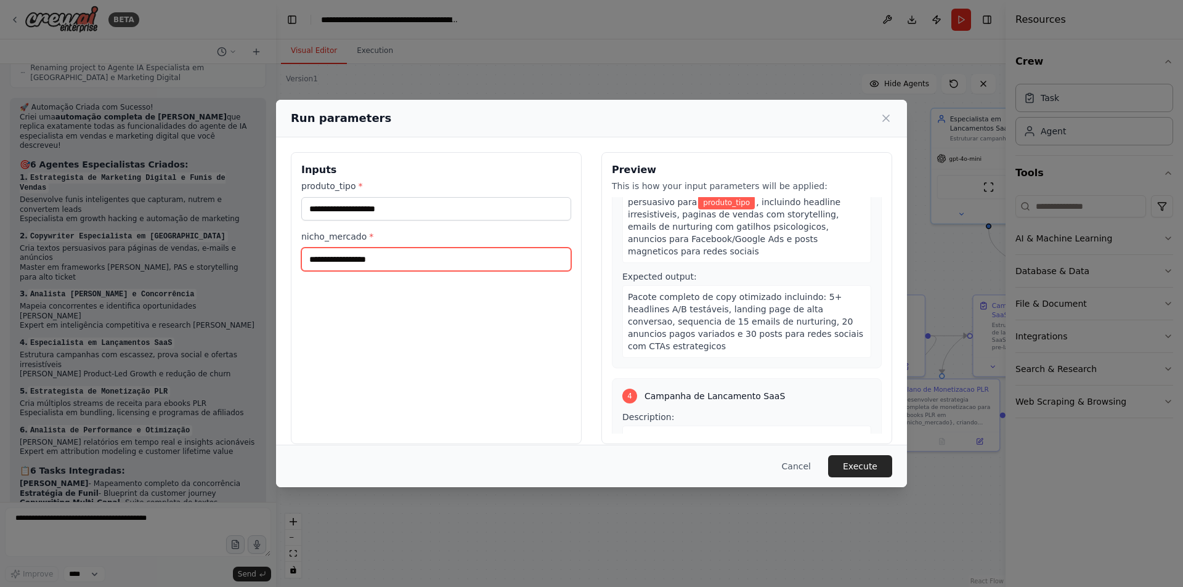
type input "**********"
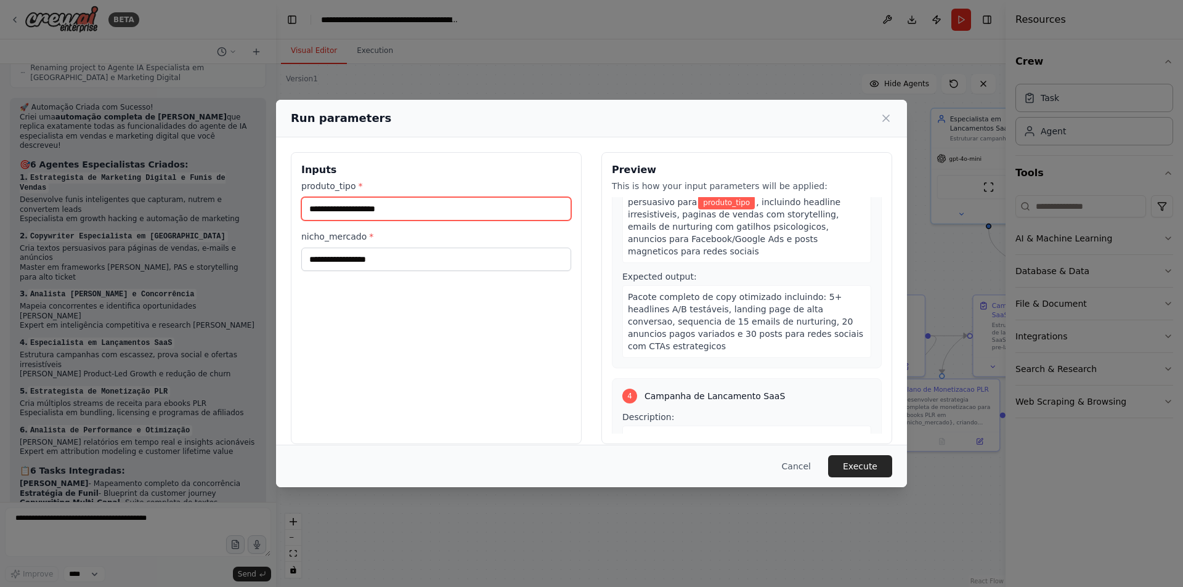
drag, startPoint x: 387, startPoint y: 213, endPoint x: 340, endPoint y: 213, distance: 47.5
click at [340, 213] on input "produto_tipo *" at bounding box center [436, 208] width 270 height 23
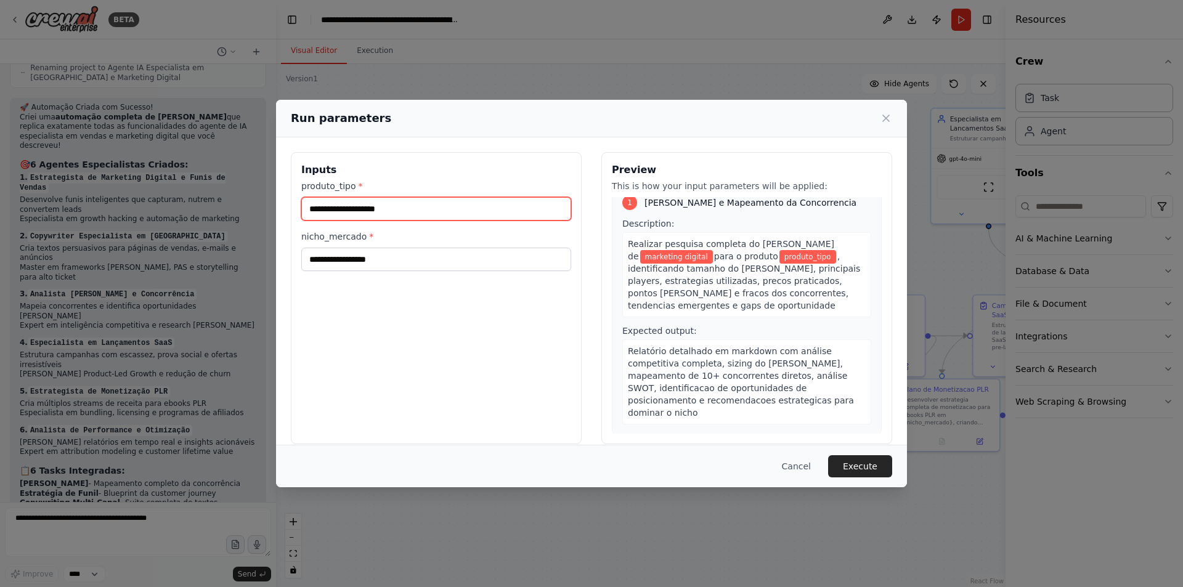
scroll to position [0, 0]
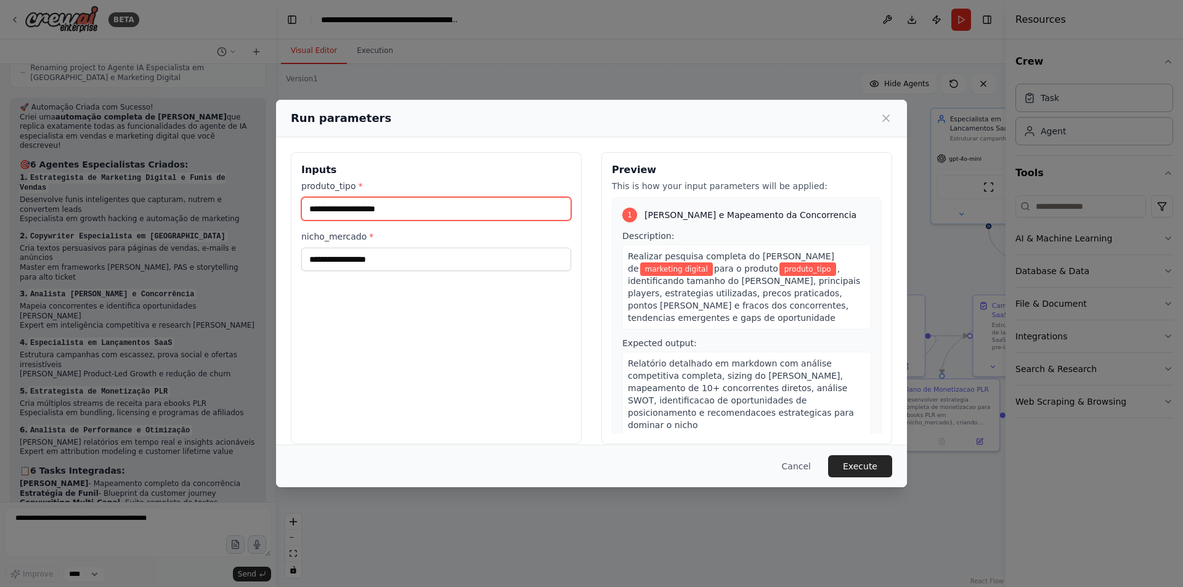
click at [400, 207] on input "produto_tipo *" at bounding box center [436, 208] width 270 height 23
click at [381, 210] on input "produto_tipo *" at bounding box center [436, 208] width 270 height 23
type input "**********"
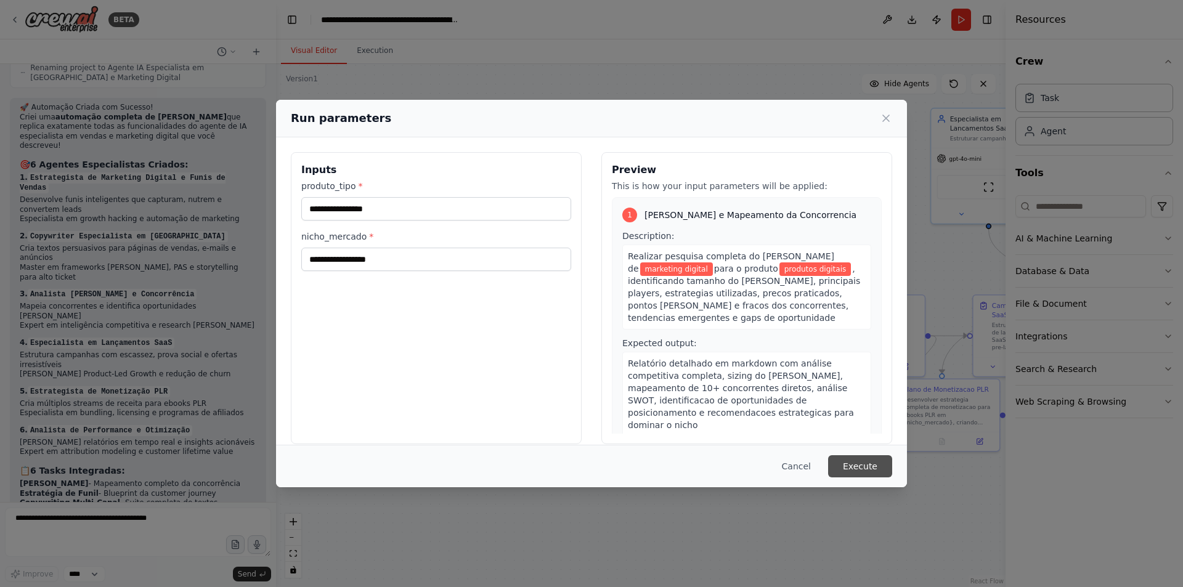
click at [862, 468] on button "Execute" at bounding box center [860, 466] width 64 height 22
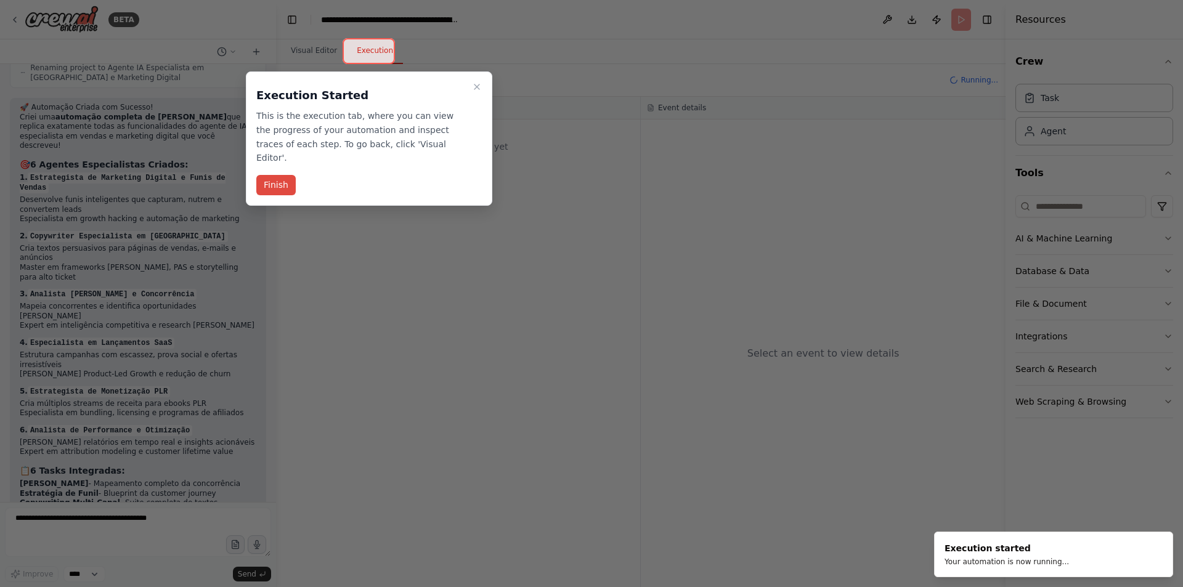
click at [273, 175] on button "Finish" at bounding box center [275, 185] width 39 height 20
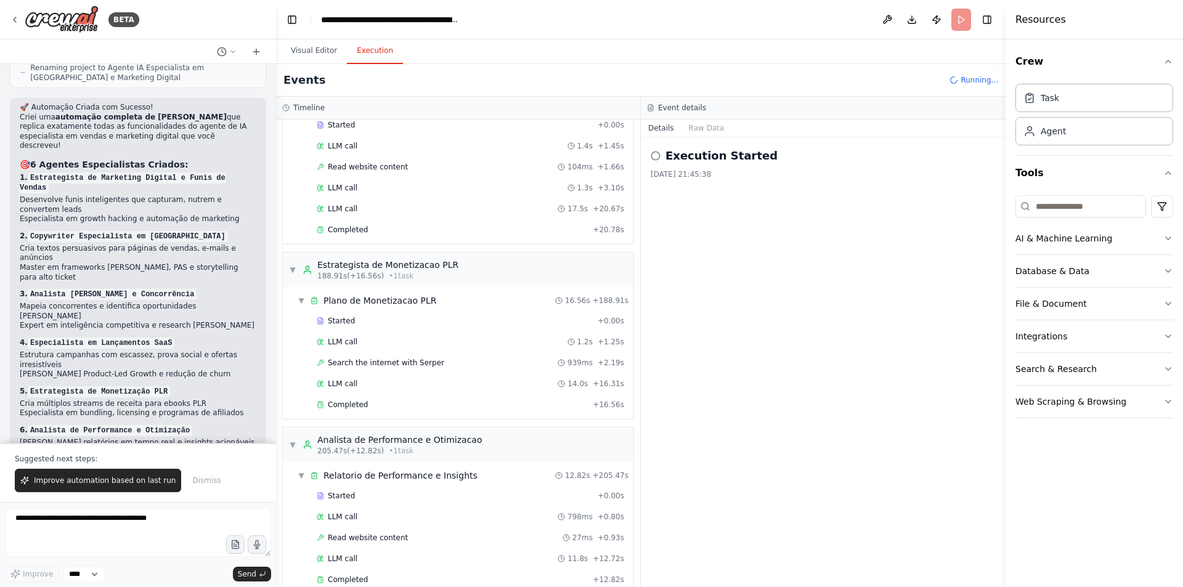
scroll to position [1118, 0]
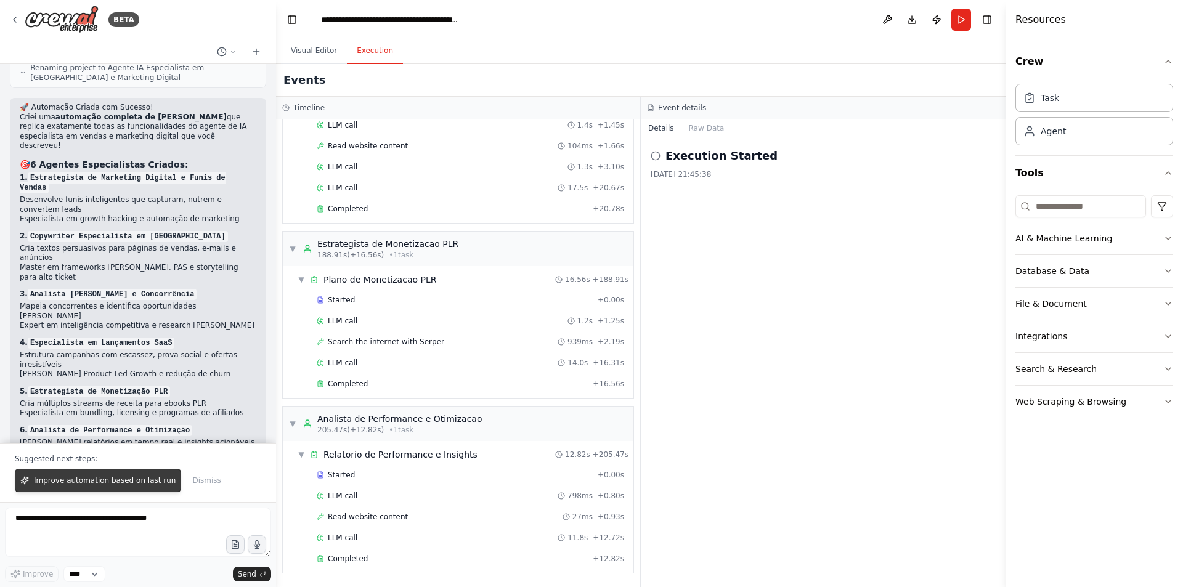
click at [105, 480] on span "Improve automation based on last run" at bounding box center [105, 481] width 142 height 10
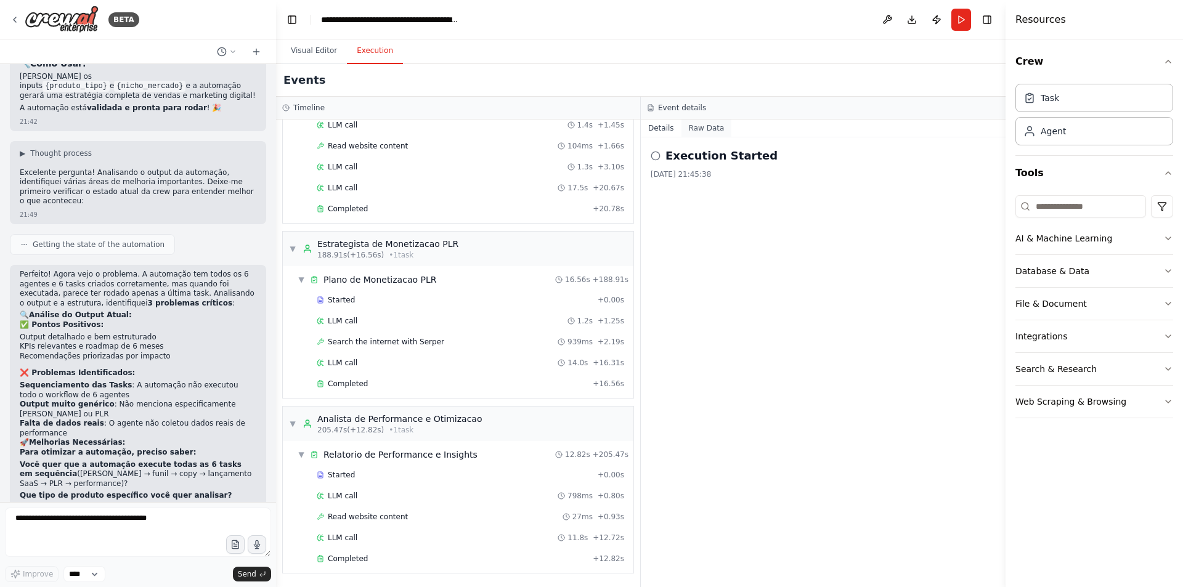
click at [694, 130] on button "Raw Data" at bounding box center [707, 128] width 51 height 17
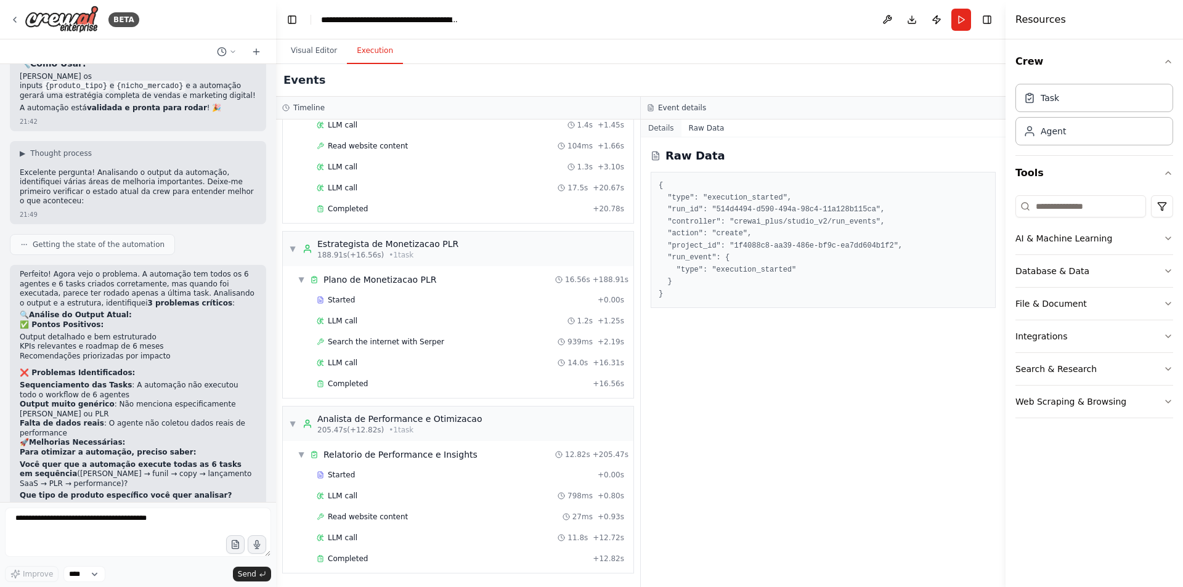
click at [664, 126] on button "Details" at bounding box center [661, 128] width 41 height 17
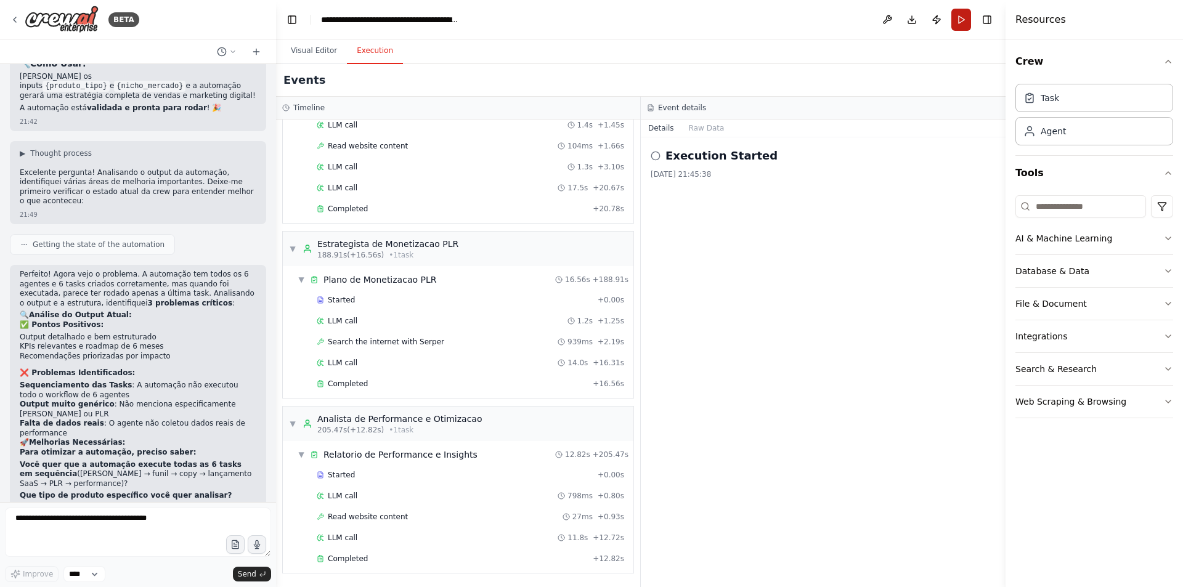
click at [963, 20] on button "Run" at bounding box center [961, 20] width 20 height 22
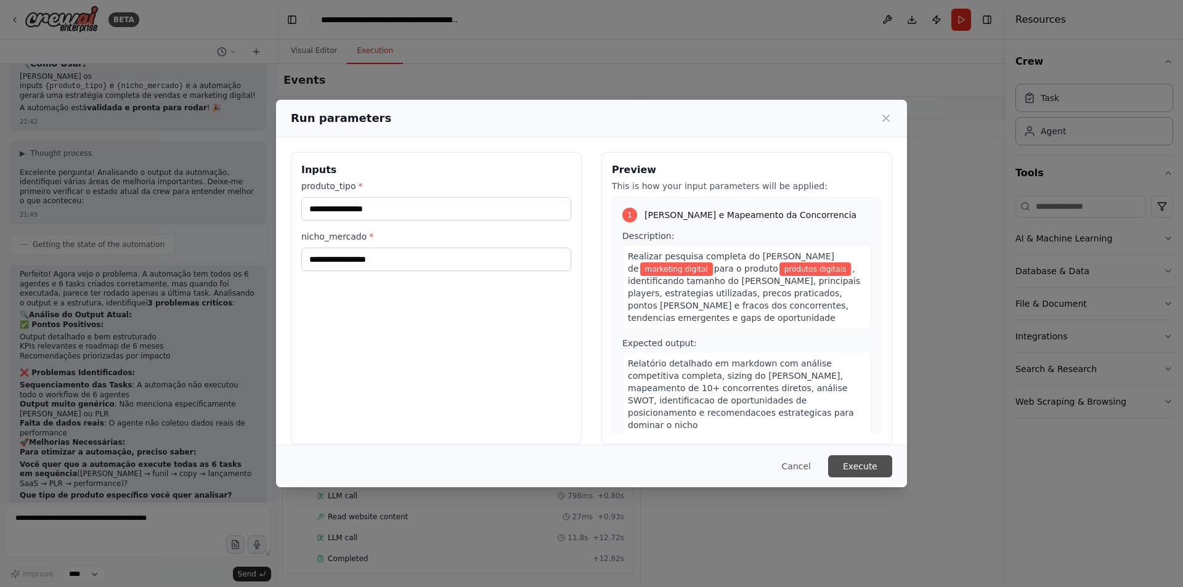
click at [865, 474] on button "Execute" at bounding box center [860, 466] width 64 height 22
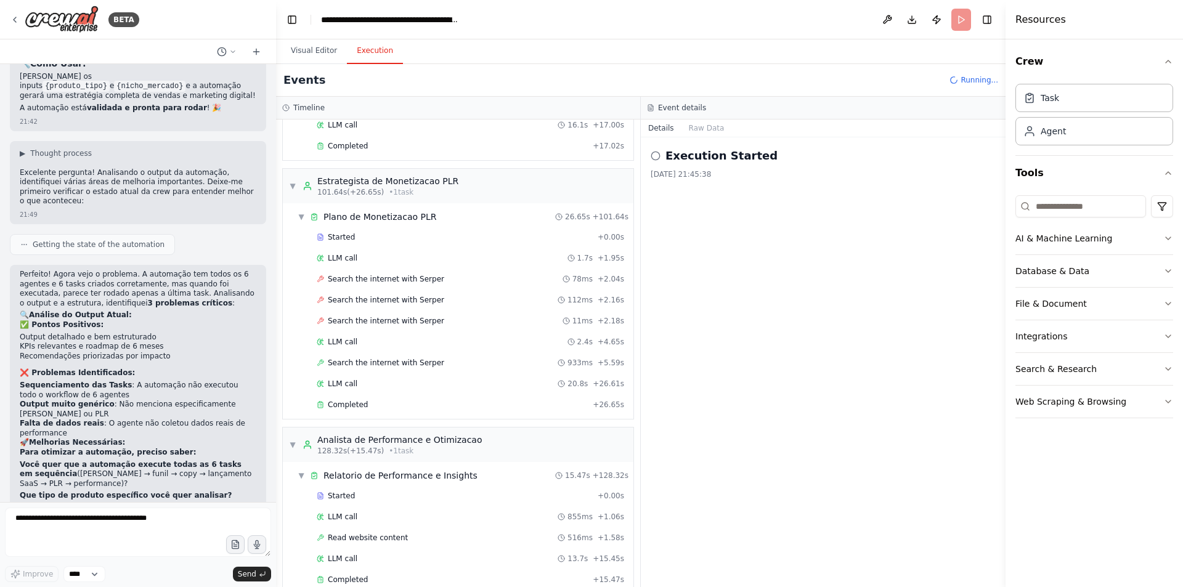
scroll to position [678, 0]
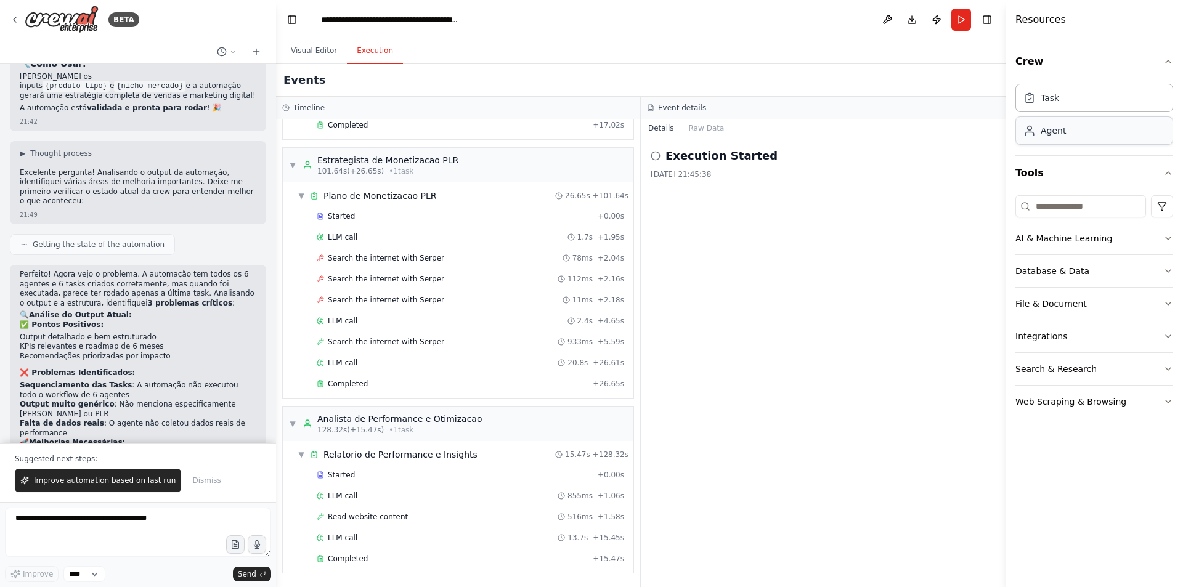
click at [1051, 135] on div "Agent" at bounding box center [1053, 130] width 25 height 12
click at [1047, 134] on div "Agent" at bounding box center [1053, 130] width 25 height 12
click at [1045, 134] on div "Agent" at bounding box center [1053, 130] width 25 height 12
click at [1040, 137] on div "Agent" at bounding box center [1095, 130] width 158 height 28
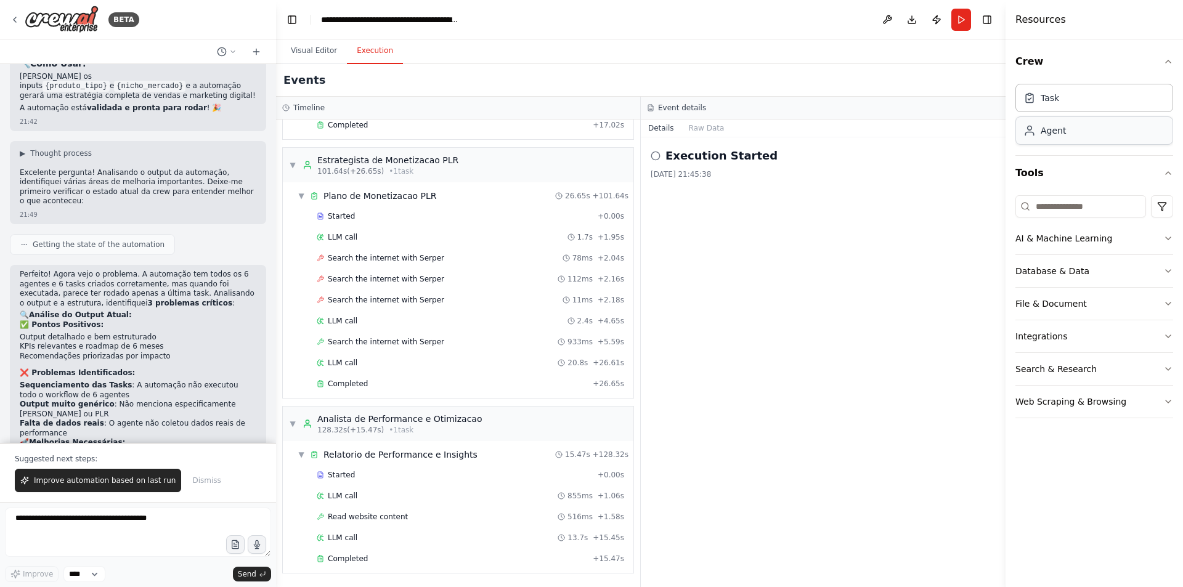
click at [1040, 137] on div "Agent" at bounding box center [1095, 130] width 158 height 28
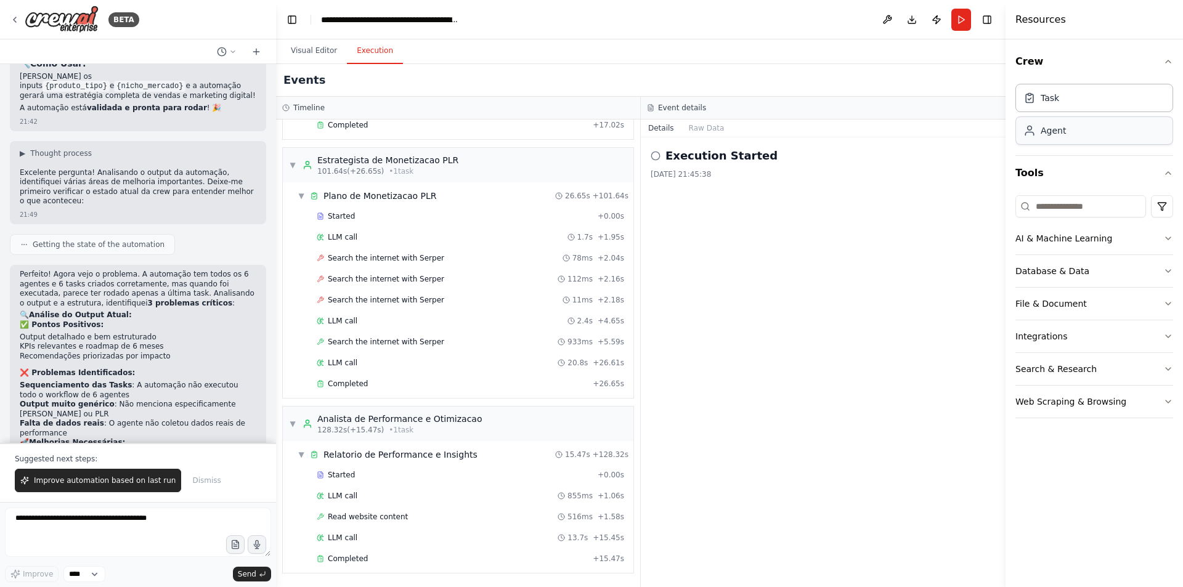
click at [1046, 127] on div "Agent" at bounding box center [1053, 130] width 25 height 12
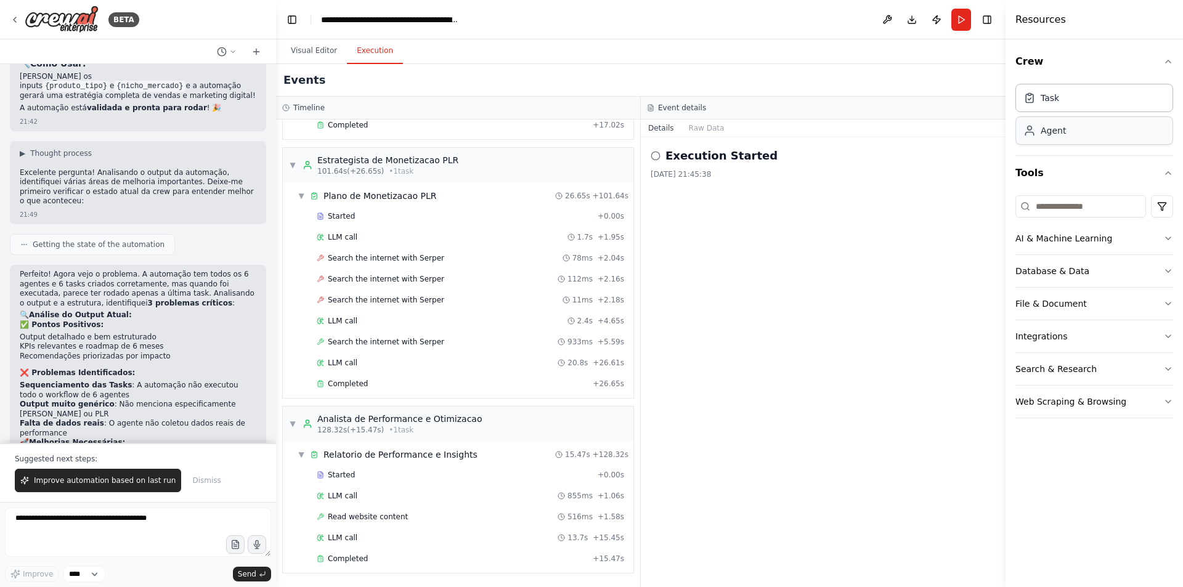
click at [1046, 127] on div "Agent" at bounding box center [1053, 130] width 25 height 12
click at [1033, 132] on icon at bounding box center [1030, 130] width 12 height 12
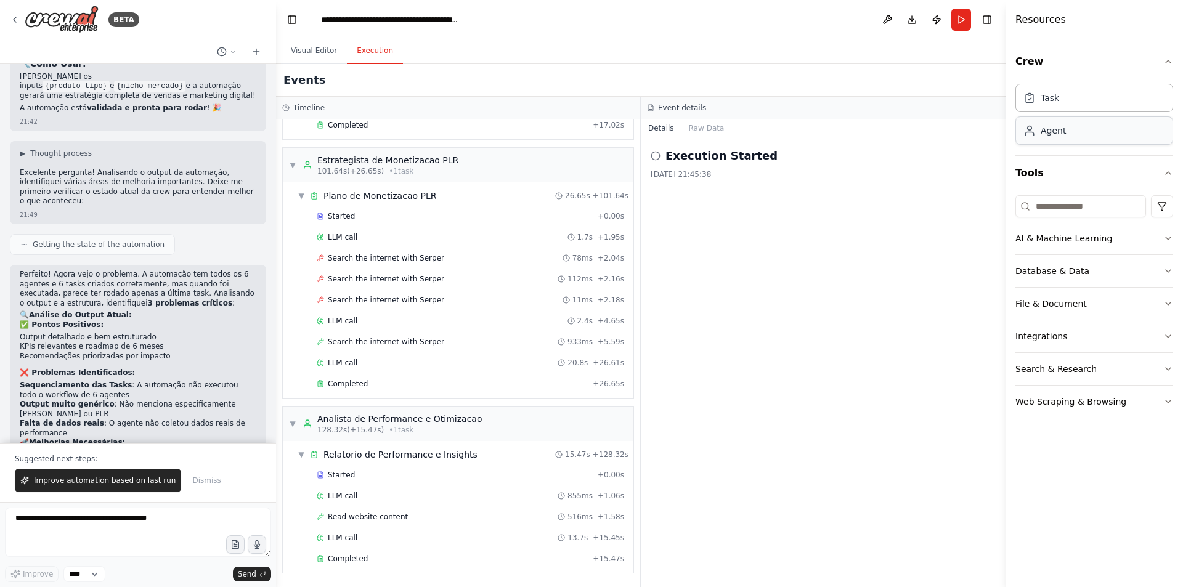
click at [1033, 132] on icon at bounding box center [1030, 130] width 12 height 12
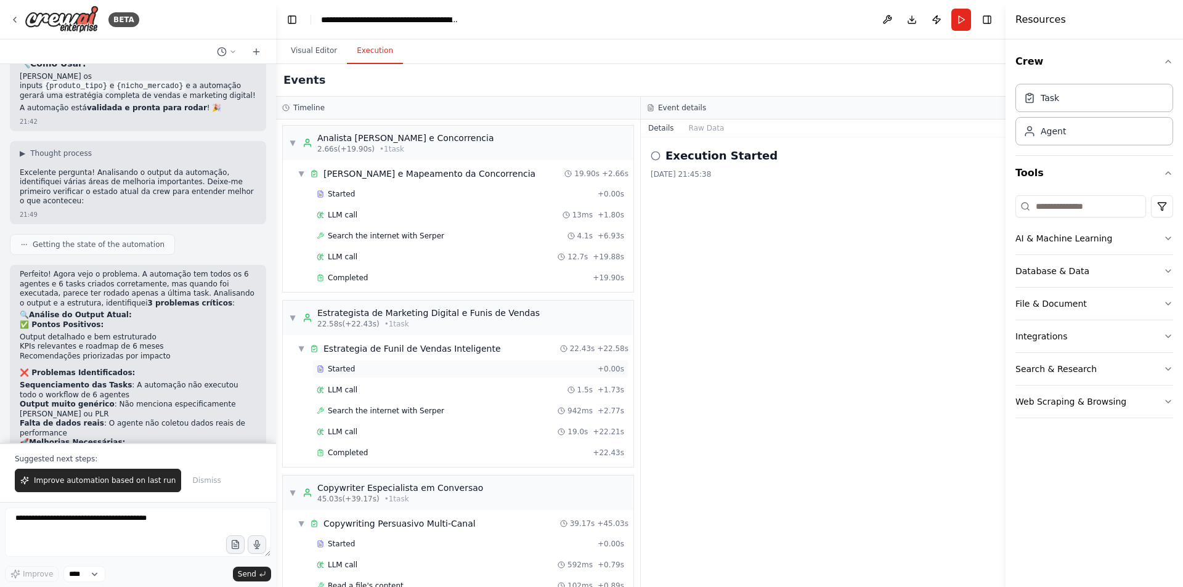
scroll to position [0, 0]
click at [1040, 131] on div "Agent" at bounding box center [1045, 130] width 43 height 12
click at [1040, 132] on div "Agent" at bounding box center [1045, 130] width 43 height 12
click at [1041, 132] on div "Agent" at bounding box center [1053, 130] width 25 height 12
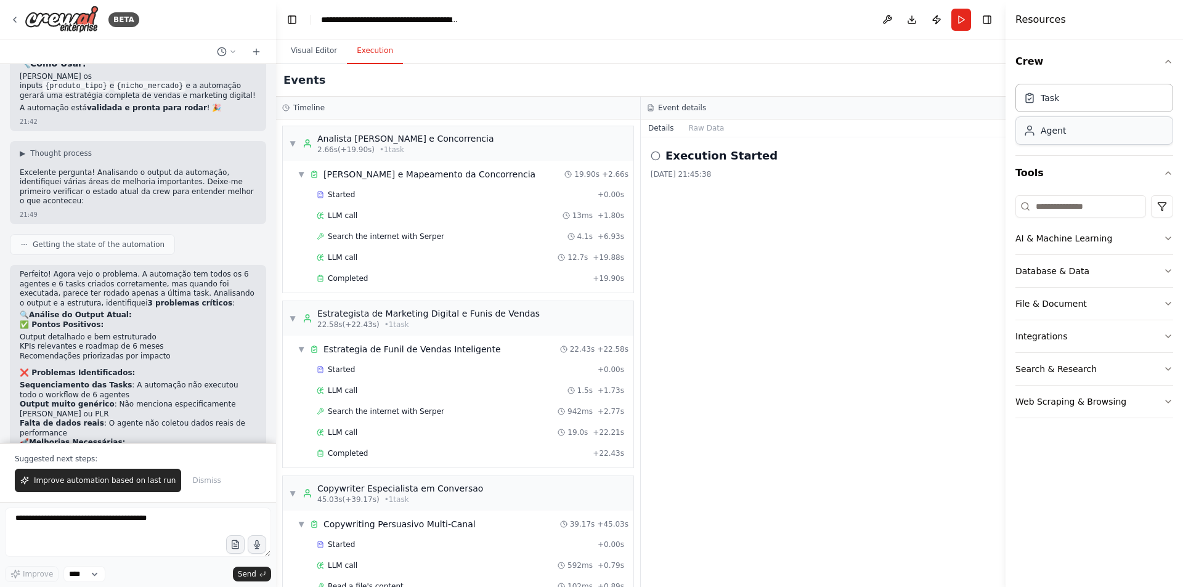
click at [1041, 132] on div "Agent" at bounding box center [1053, 130] width 25 height 12
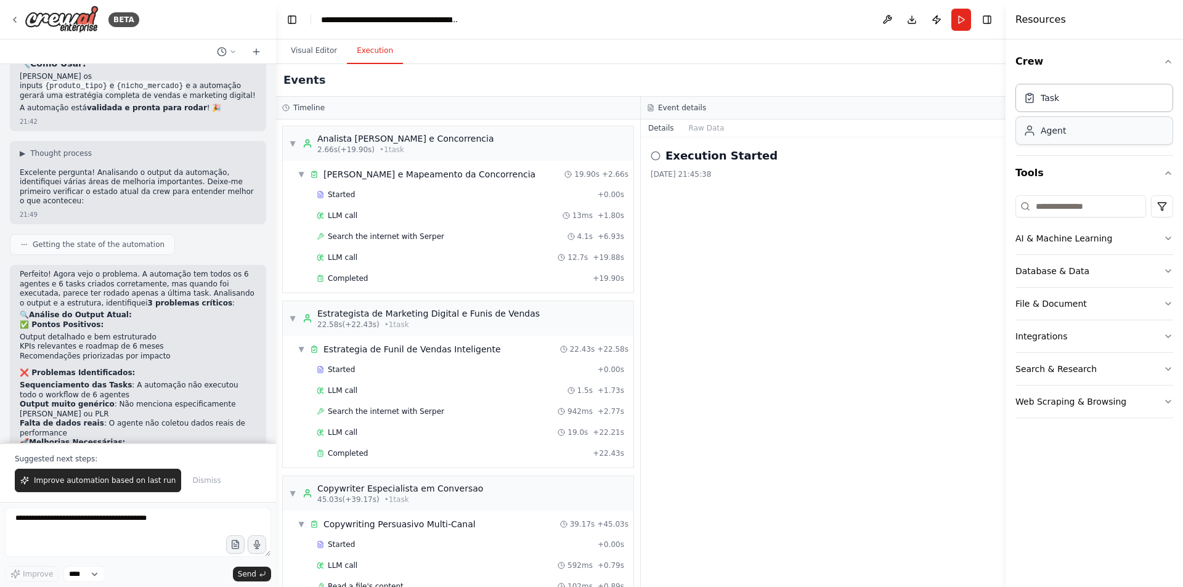
click at [1041, 132] on div "Agent" at bounding box center [1053, 130] width 25 height 12
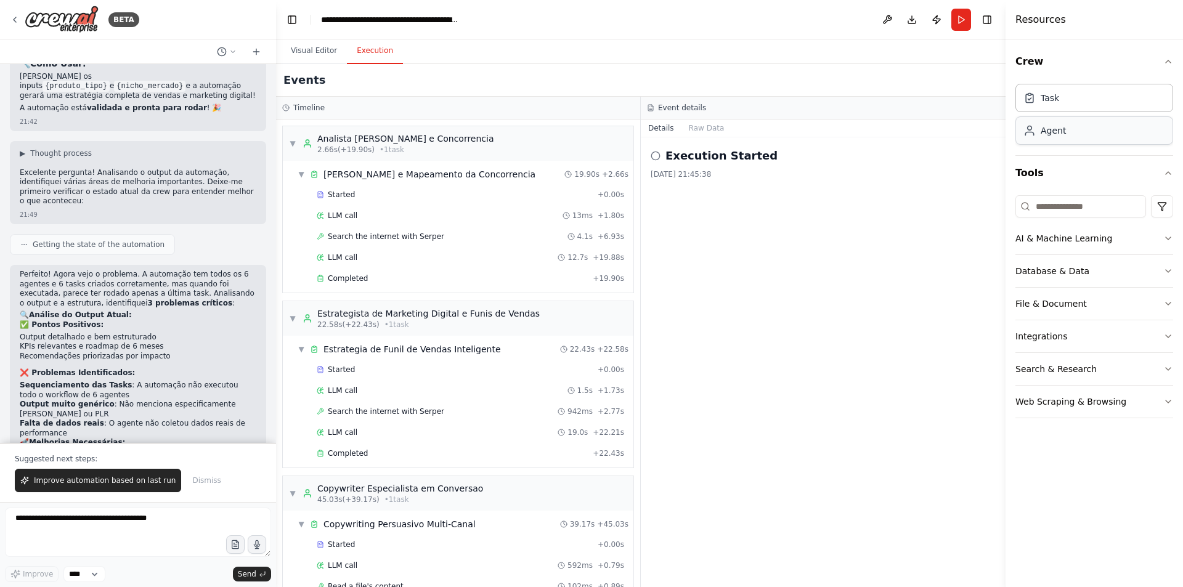
click at [1041, 132] on div "Agent" at bounding box center [1053, 130] width 25 height 12
click at [698, 131] on button "Raw Data" at bounding box center [707, 128] width 51 height 17
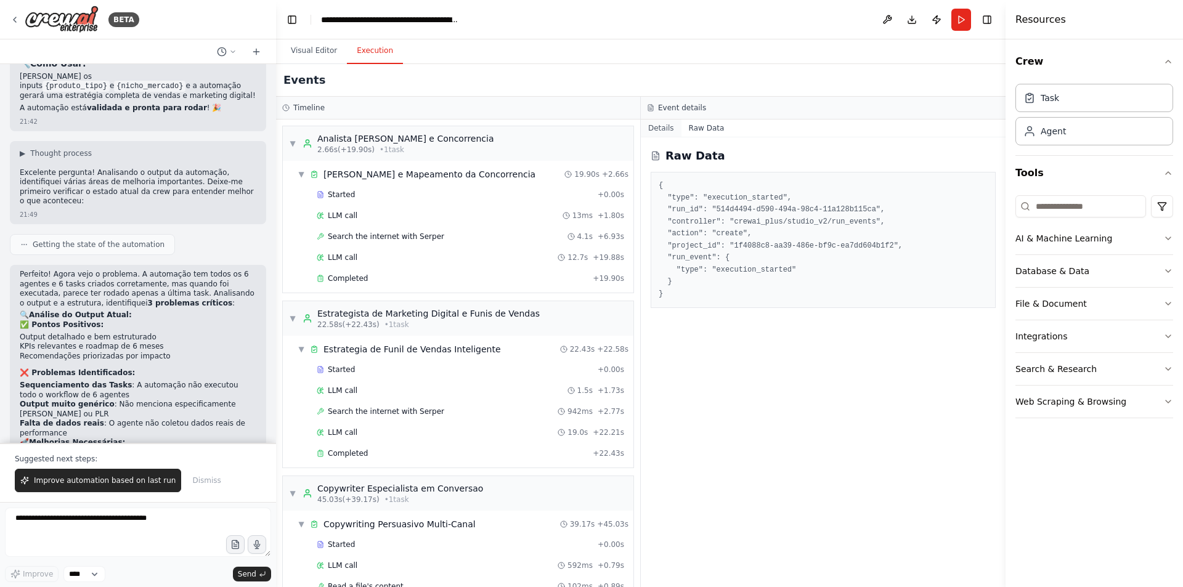
click at [665, 126] on button "Details" at bounding box center [661, 128] width 41 height 17
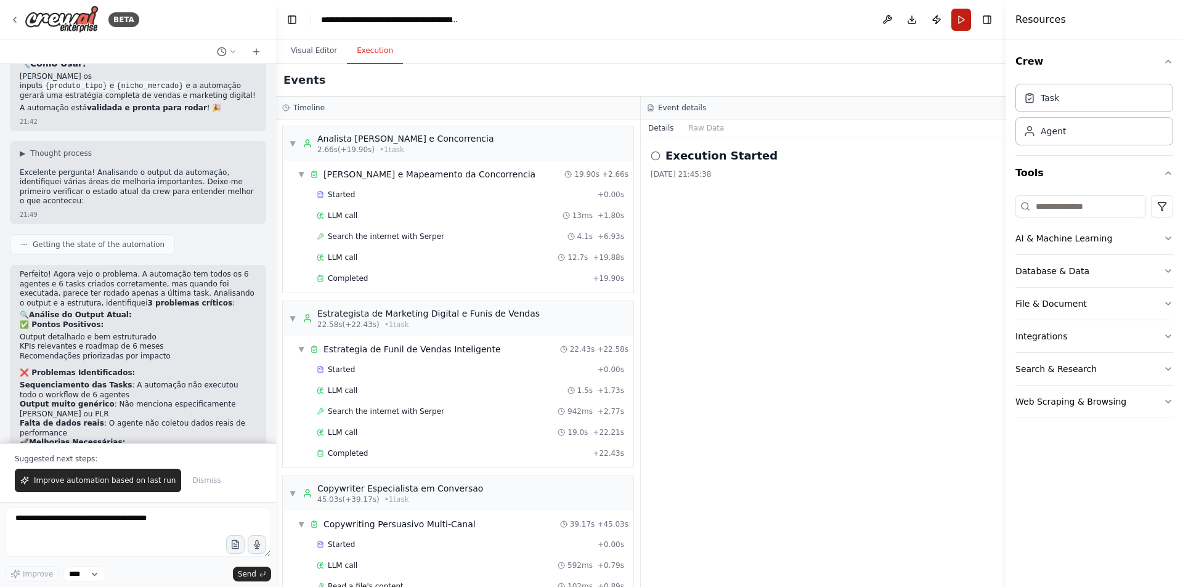
click at [961, 18] on button "Run" at bounding box center [961, 20] width 20 height 22
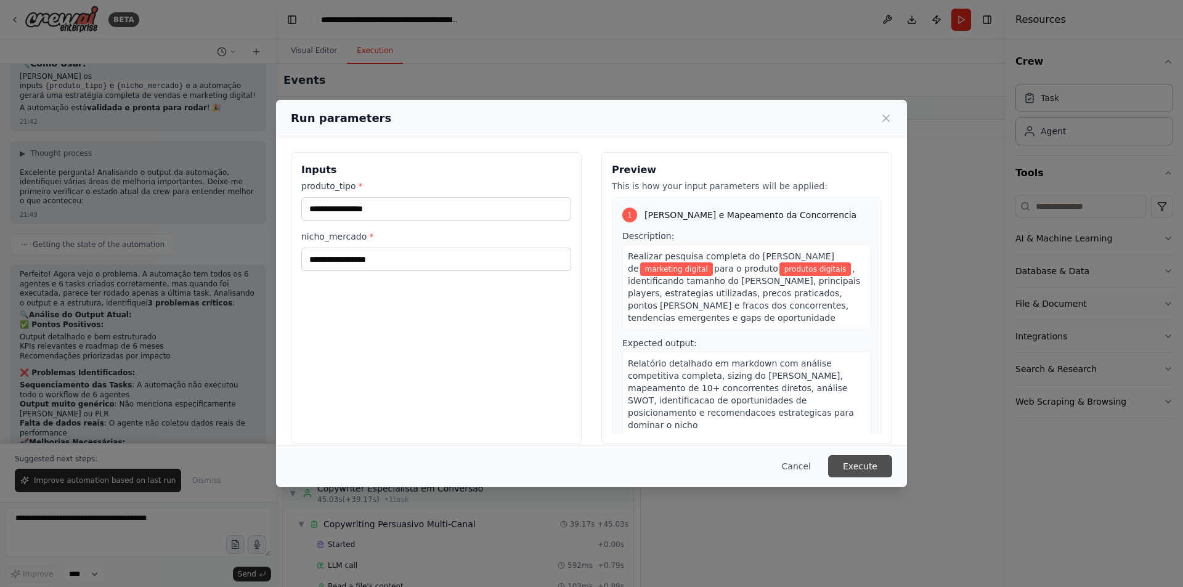
click at [863, 471] on button "Execute" at bounding box center [860, 466] width 64 height 22
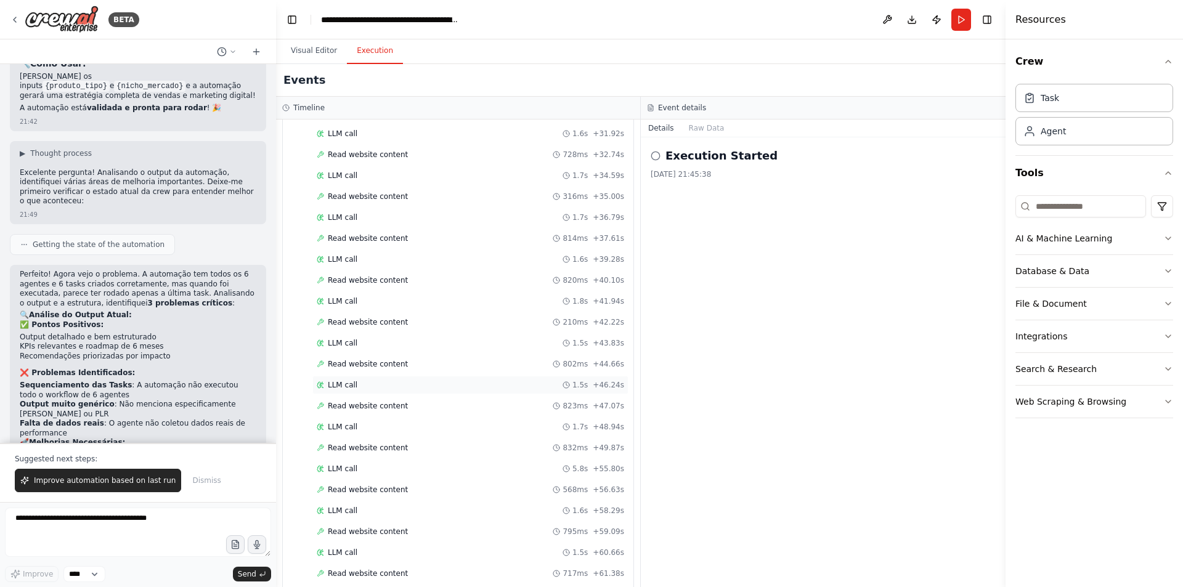
scroll to position [1642, 0]
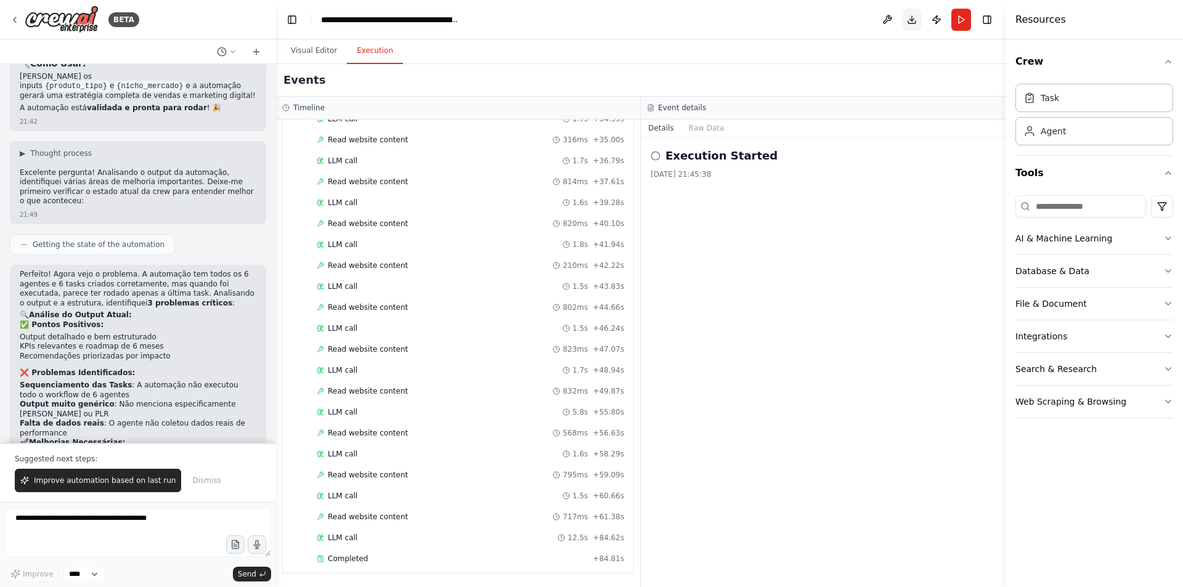
click at [913, 23] on button "Download" at bounding box center [912, 20] width 20 height 22
